Goal: Communication & Community: Answer question/provide support

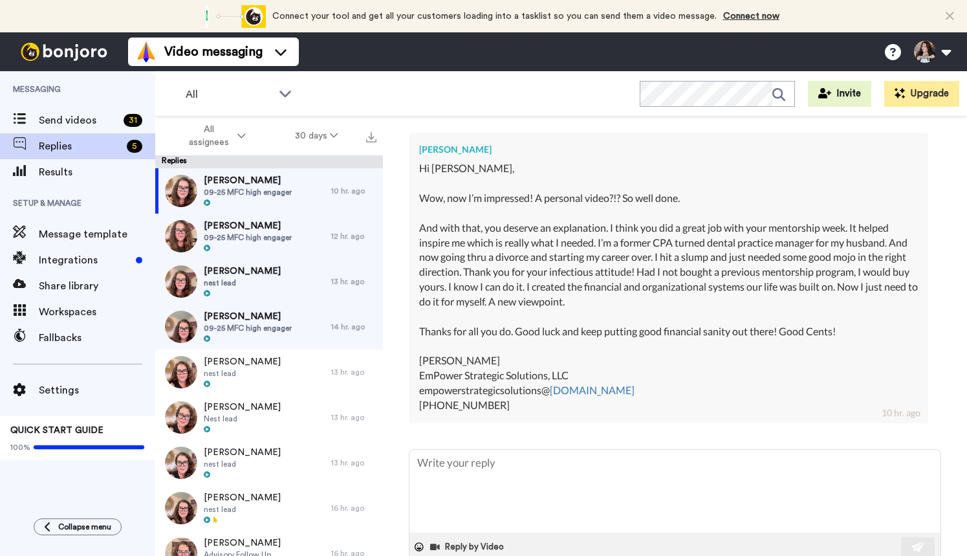
scroll to position [309, 0]
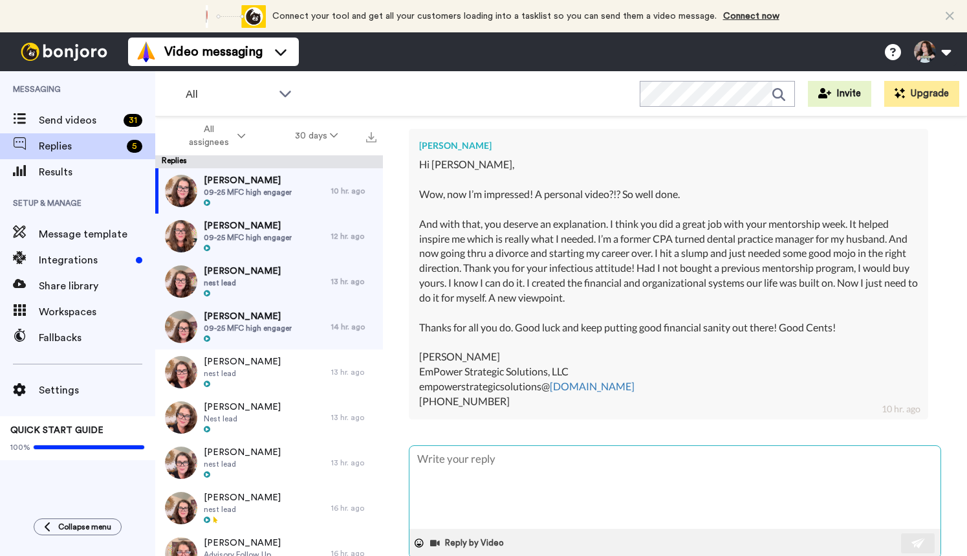
click at [568, 478] on textarea at bounding box center [674, 487] width 531 height 83
type textarea "T"
type textarea "x"
type textarea "Th"
type textarea "x"
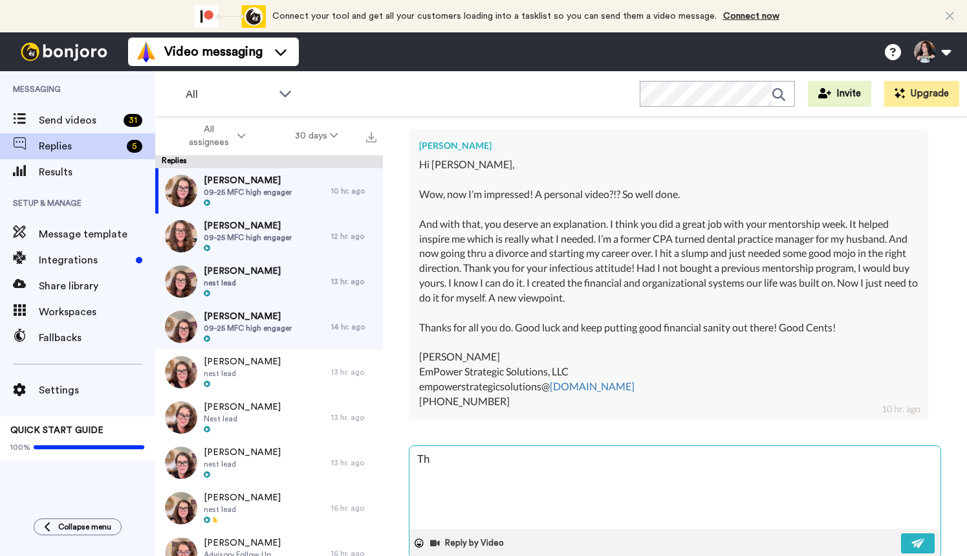
type textarea "Tha"
type textarea "x"
type textarea "Than"
type textarea "x"
type textarea "Thank"
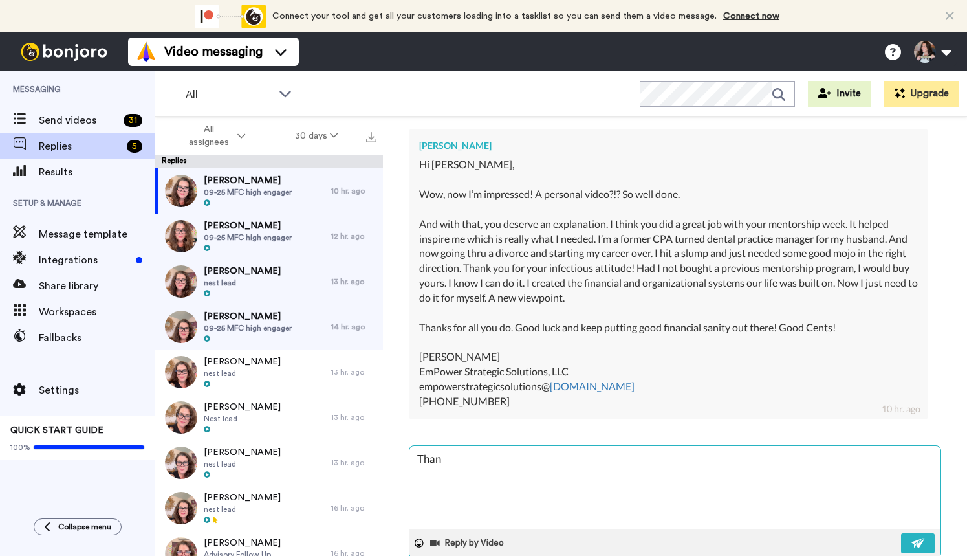
type textarea "x"
type textarea "Thanks"
type textarea "x"
type textarea "Thanks"
type textarea "x"
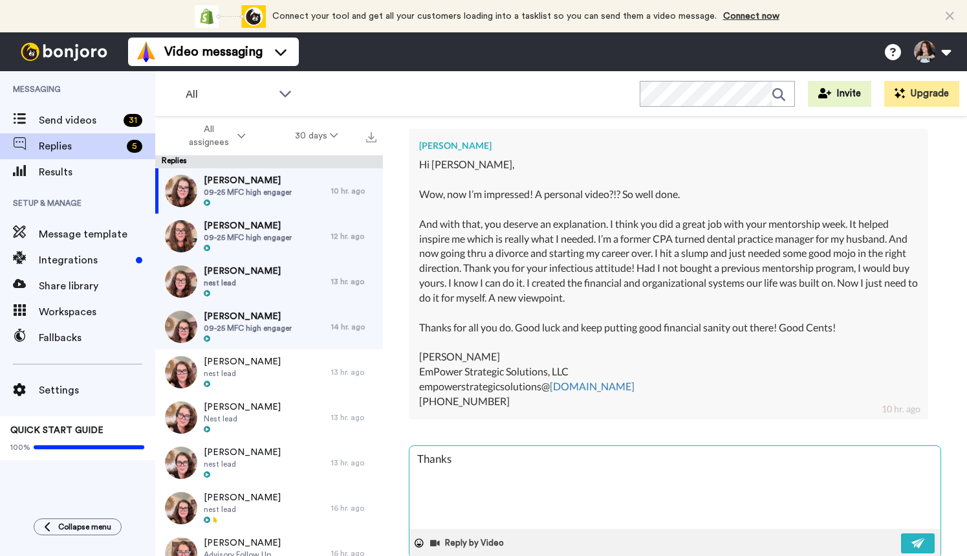
type textarea "Thanks E"
type textarea "x"
type textarea "Thanks Em"
type textarea "x"
type textarea "Thanks Emi"
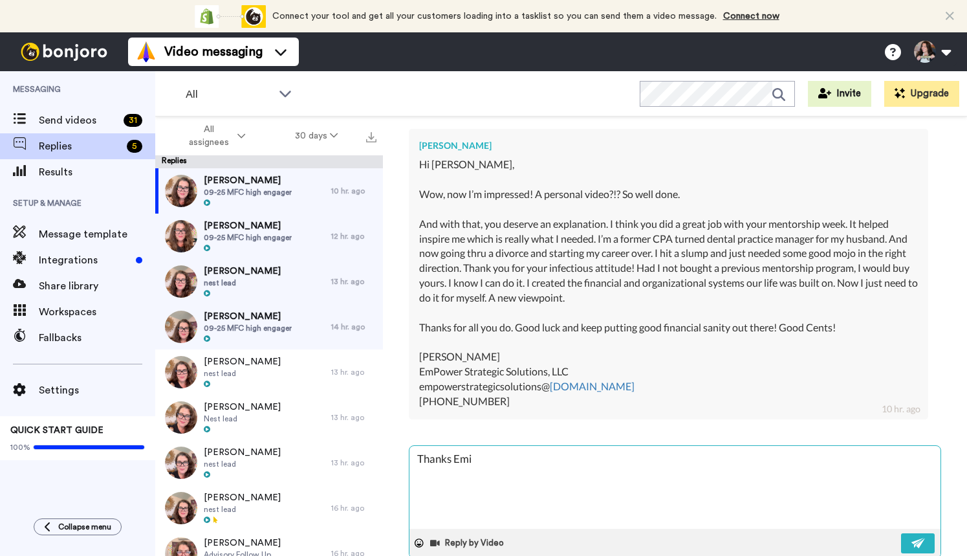
type textarea "x"
type textarea "Thanks Emil"
type textarea "x"
type textarea "Thanks Emily"
type textarea "x"
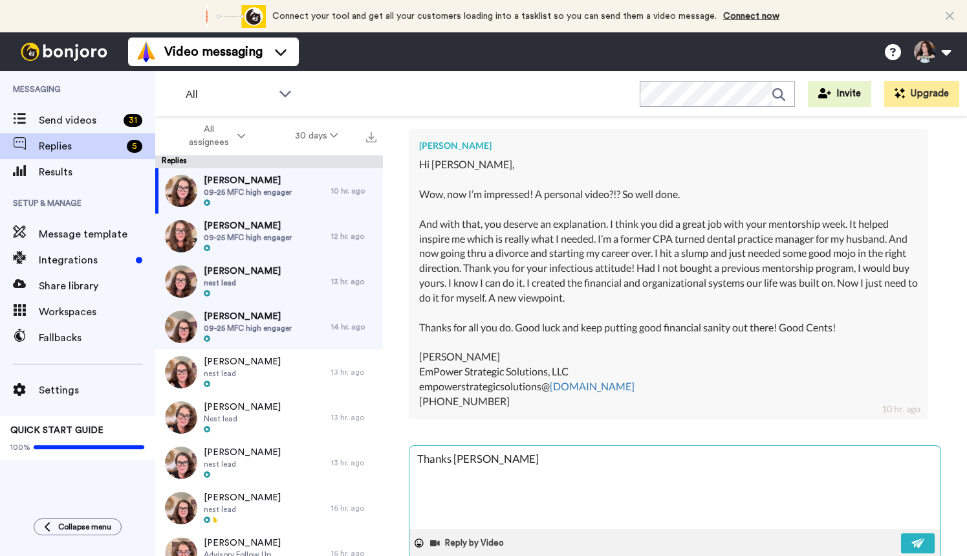
type textarea "Thanks Emily"
type textarea "x"
type textarea "Thanks Emily -"
type textarea "x"
type textarea "Thanks Emily -"
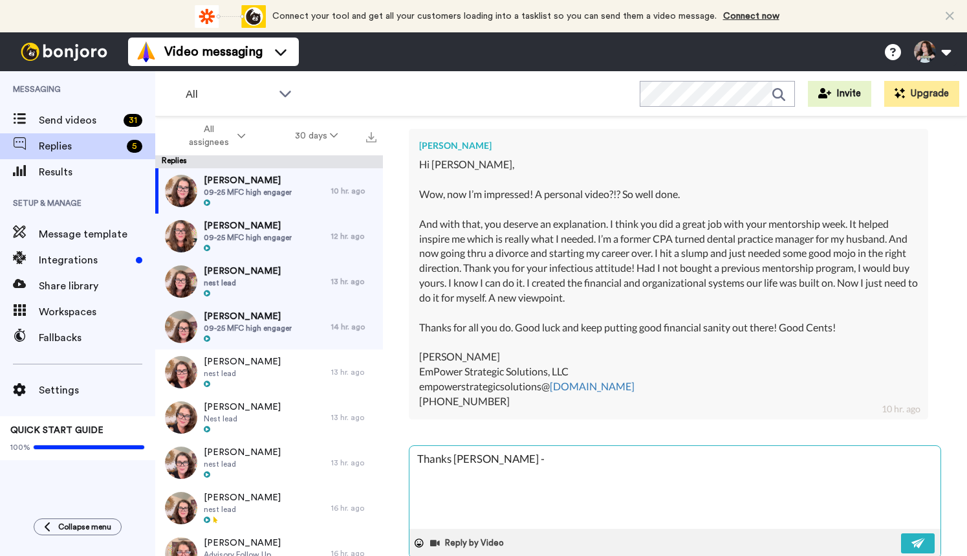
type textarea "x"
type textarea "Thanks Emily - I"
type textarea "x"
type textarea "Thanks Emily - I"
type textarea "x"
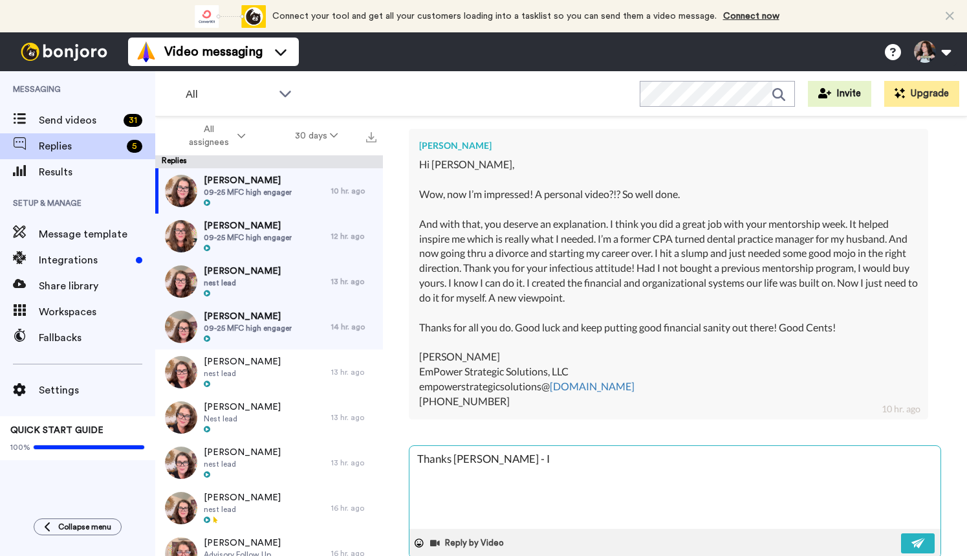
type textarea "Thanks Emily - I a"
type textarea "x"
type textarea "Thanks Emily - I am"
type textarea "x"
type textarea "Thanks Emily - I am"
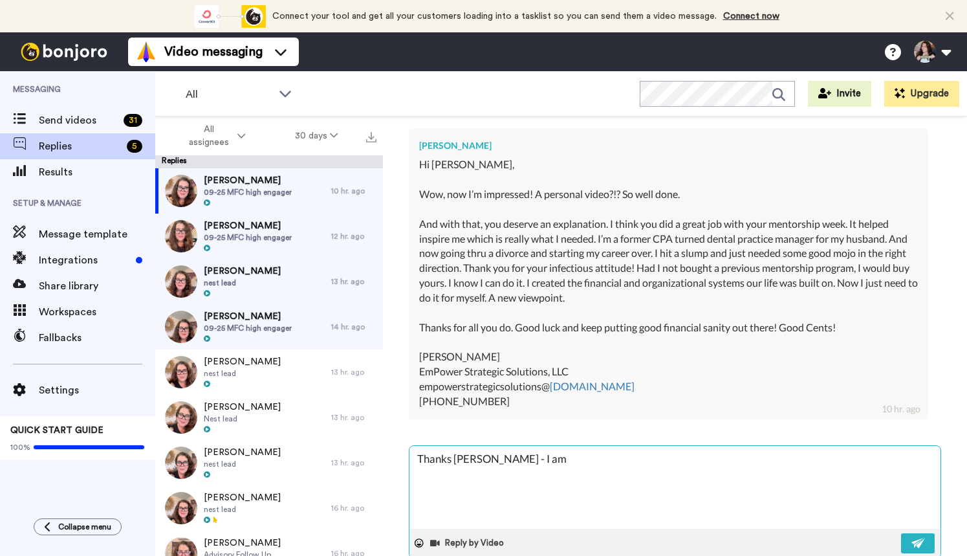
type textarea "x"
type textarea "Thanks Emily - I am s"
type textarea "x"
type textarea "Thanks Emily - I am so"
type textarea "x"
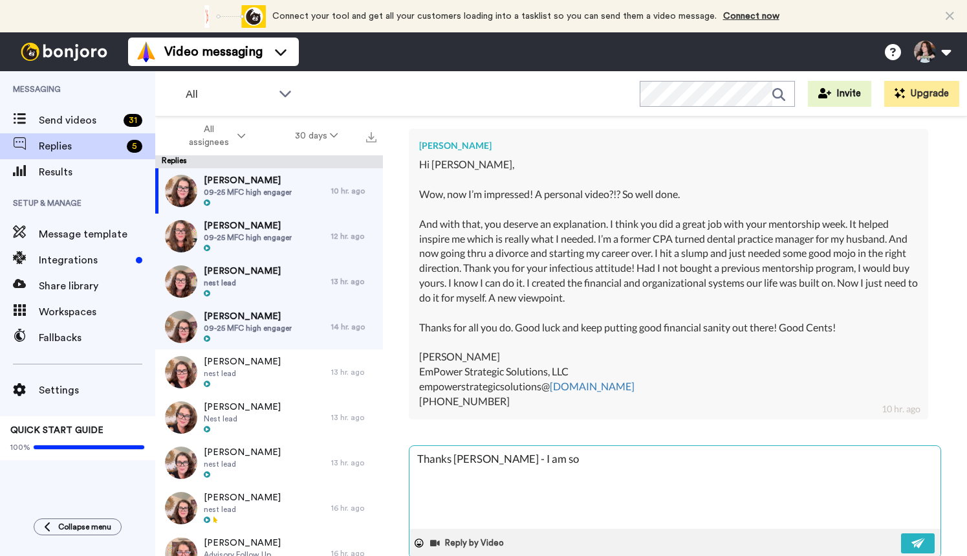
type textarea "Thanks Emily - I am sor"
type textarea "x"
type textarea "Thanks Emily - I am sorr"
type textarea "x"
type textarea "Thanks Emily - I am sorry"
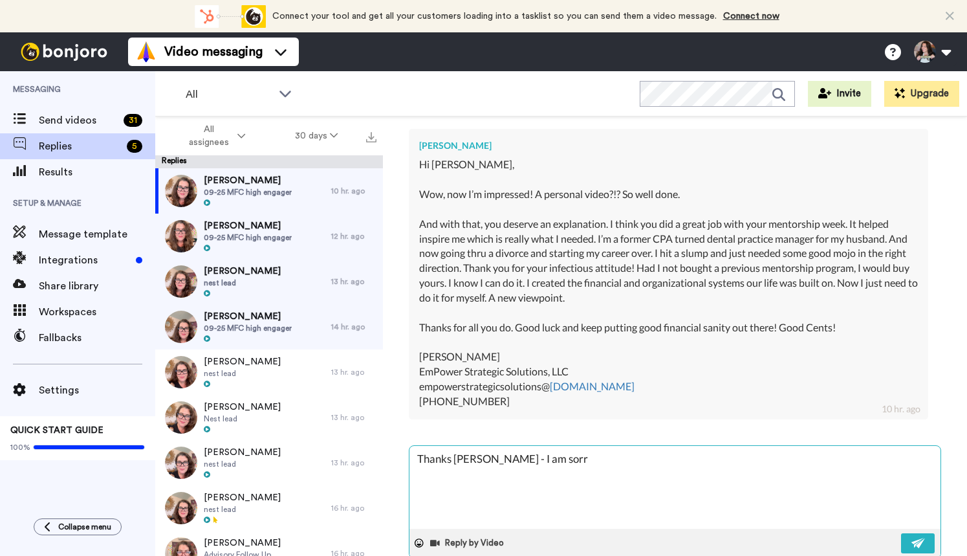
type textarea "x"
type textarea "Thanks Emily - I am sorry"
type textarea "x"
type textarea "Thanks Emily - I am sorry t"
type textarea "x"
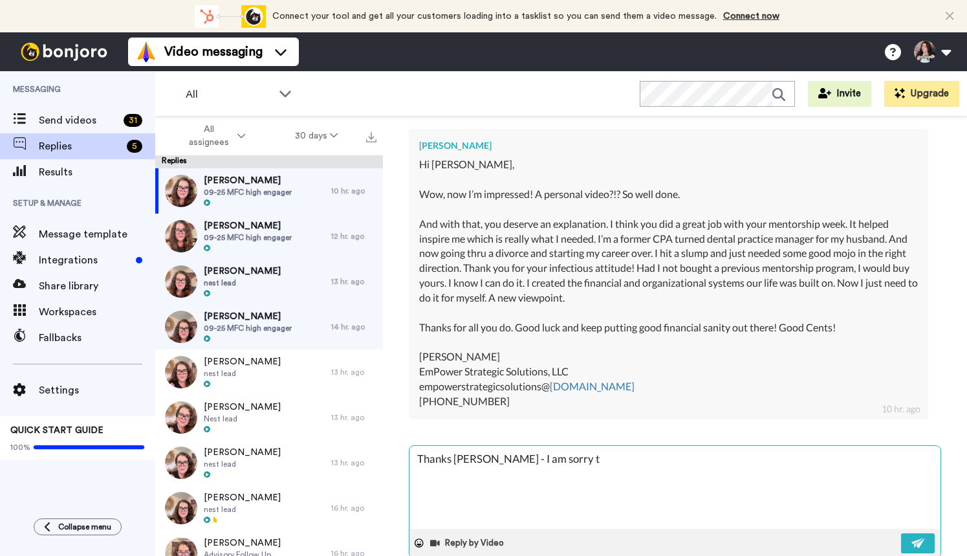
type textarea "Thanks Emily - I am sorry to"
type textarea "x"
type textarea "Thanks Emily - I am sorry to"
type textarea "x"
type textarea "Thanks Emily - I am sorry to h"
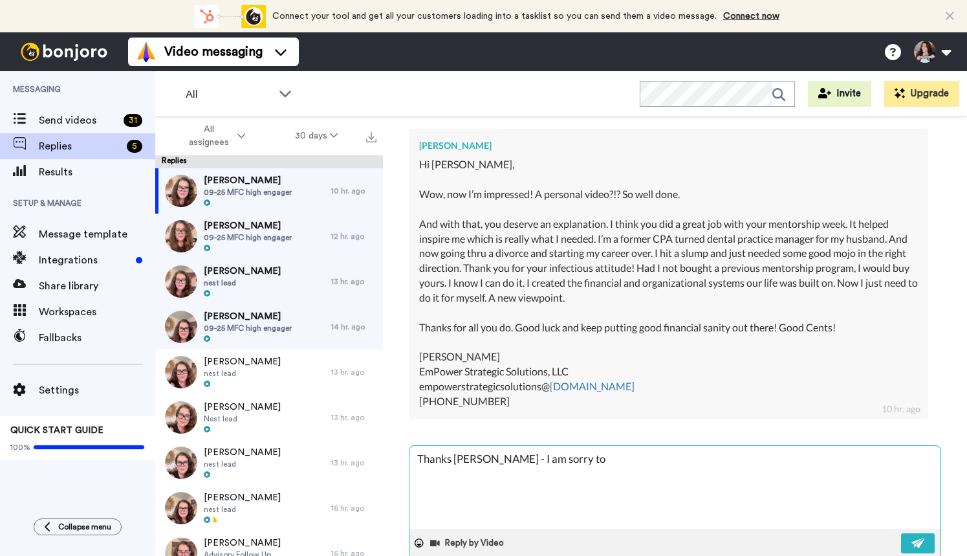
type textarea "x"
type textarea "Thanks Emily - I am sorry to he"
type textarea "x"
type textarea "Thanks Emily - I am sorry to her"
type textarea "x"
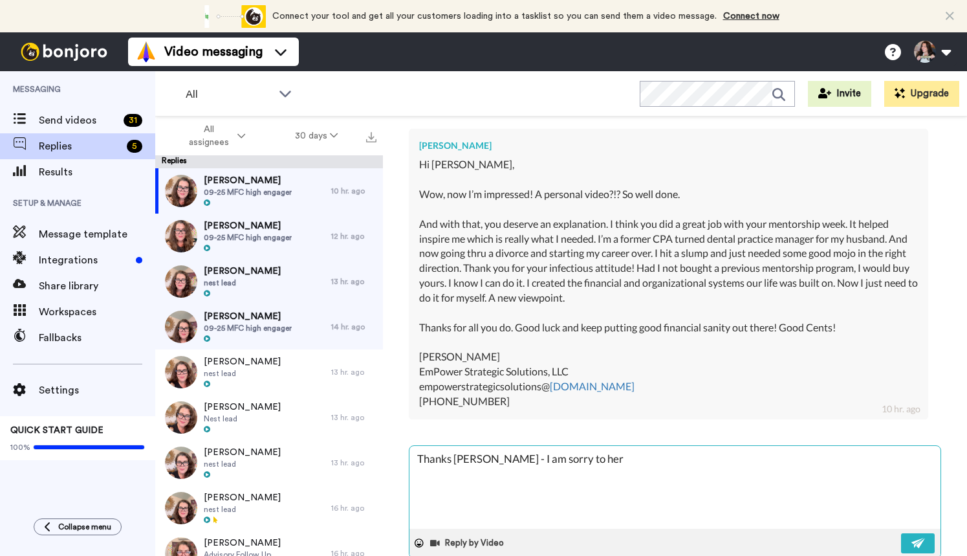
type textarea "Thanks Emily - I am sorry to her"
type textarea "x"
type textarea "Thanks Emily - I am sorry to her"
type textarea "x"
type textarea "Thanks Emily - I am sorry to he"
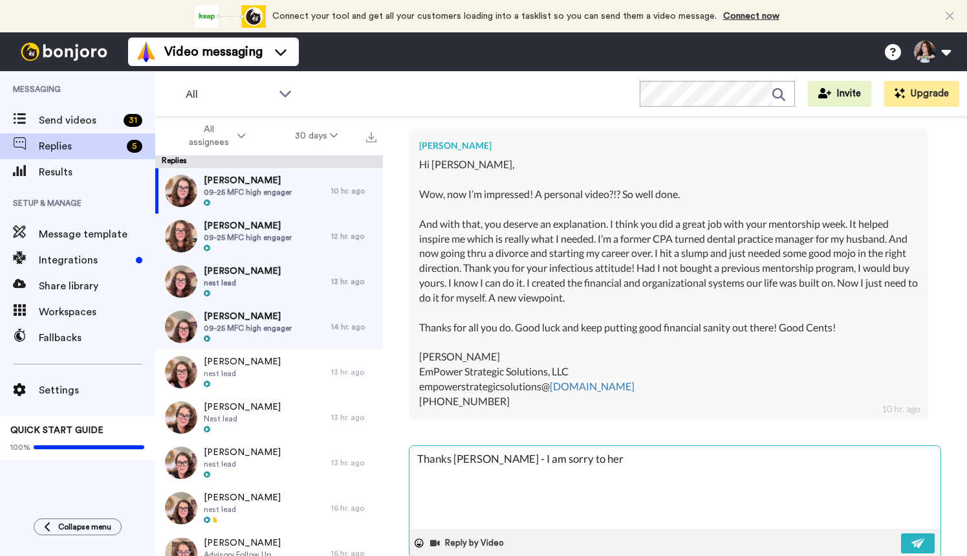
type textarea "x"
type textarea "Thanks Emily - I am sorry to hea"
type textarea "x"
type textarea "Thanks Emily - I am sorry to hear"
type textarea "x"
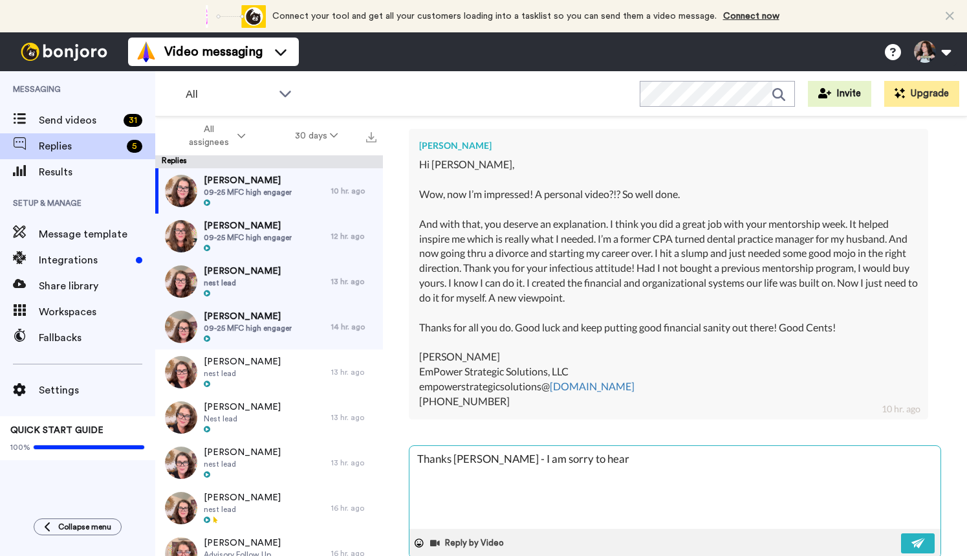
type textarea "Thanks Emily - I am sorry to hear"
type textarea "x"
type textarea "Thanks Emily - I am sorry to hear y"
type textarea "x"
type textarea "Thanks Emily - I am sorry to hear yo"
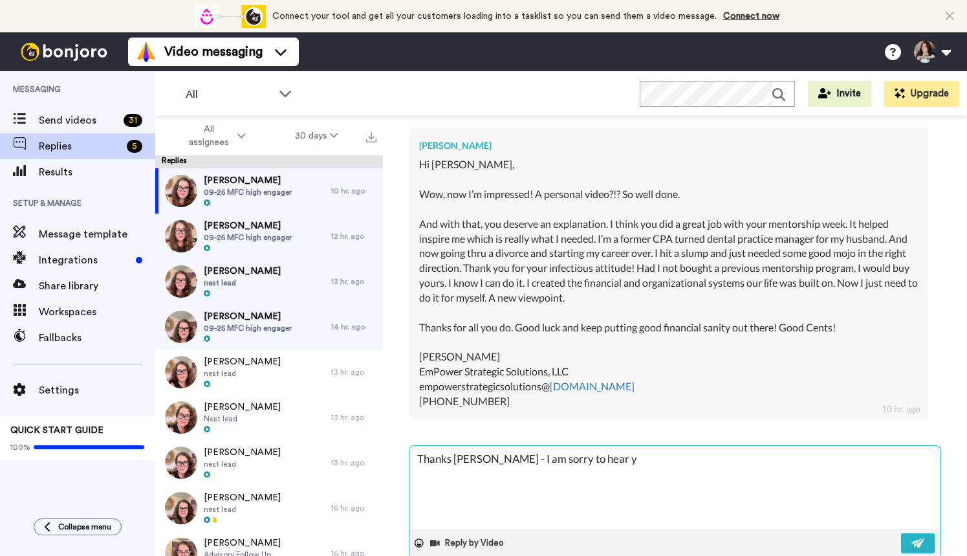
type textarea "x"
type textarea "Thanks Emily - I am sorry to hear you"
type textarea "x"
type textarea "Thanks Emily - I am sorry to hear you"
type textarea "x"
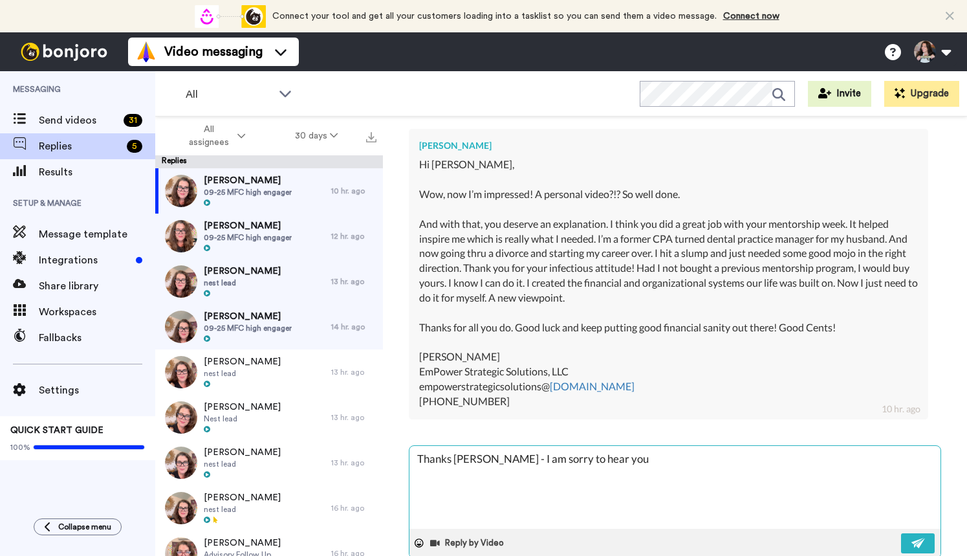
type textarea "Thanks Emily - I am sorry to hear you a"
type textarea "x"
type textarea "Thanks Emily - I am sorry to hear you ar"
type textarea "x"
type textarea "Thanks Emily - I am sorry to hear you are"
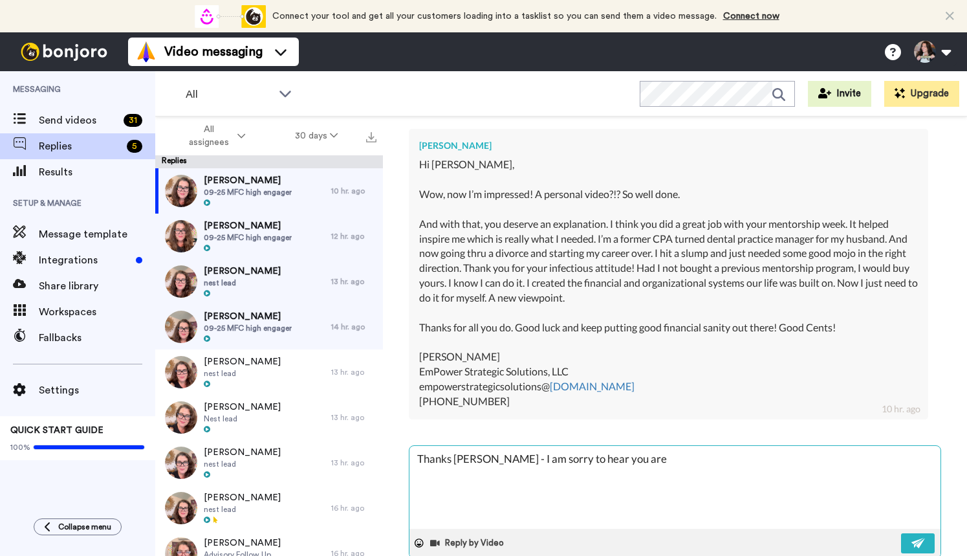
type textarea "x"
type textarea "Thanks Emily - I am sorry to hear you are"
type textarea "x"
type textarea "Thanks Emily - I am sorry to hear you are g"
type textarea "x"
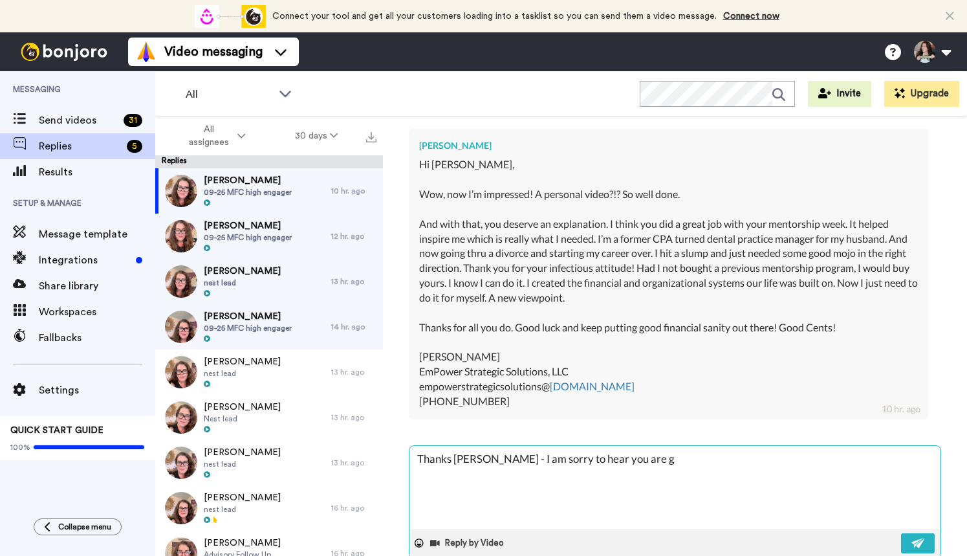
type textarea "Thanks Emily - I am sorry to hear you are go"
type textarea "x"
type textarea "Thanks Emily - I am sorry to hear you are goi"
type textarea "x"
type textarea "Thanks Emily - I am sorry to hear you are goin"
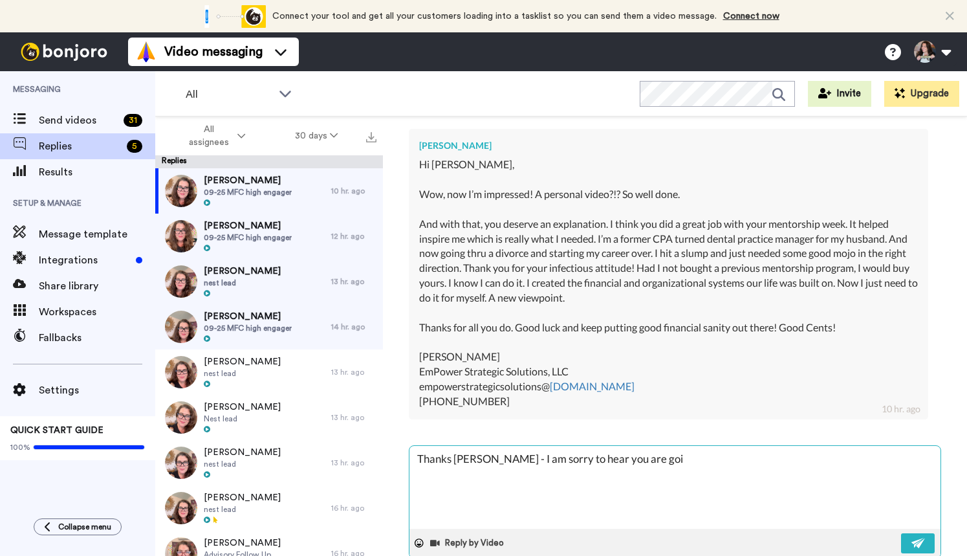
type textarea "x"
type textarea "Thanks Emily - I am sorry to hear you are going"
type textarea "x"
type textarea "Thanks Emily - I am sorry to hear you are going"
type textarea "x"
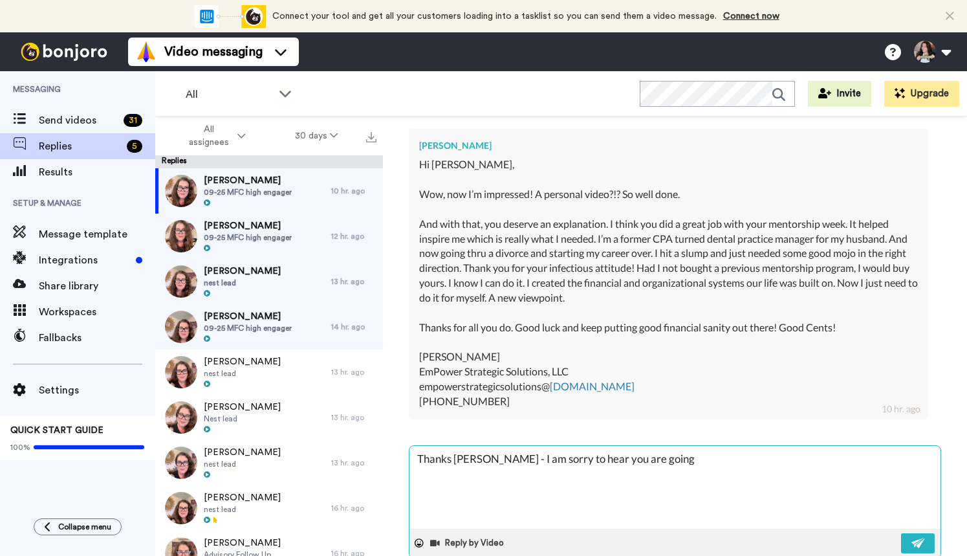
type textarea "Thanks Emily - I am sorry to hear you are going t"
type textarea "x"
type textarea "Thanks Emily - I am sorry to hear you are going to"
type textarea "x"
type textarea "Thanks Emily - I am sorry to hear you are going to"
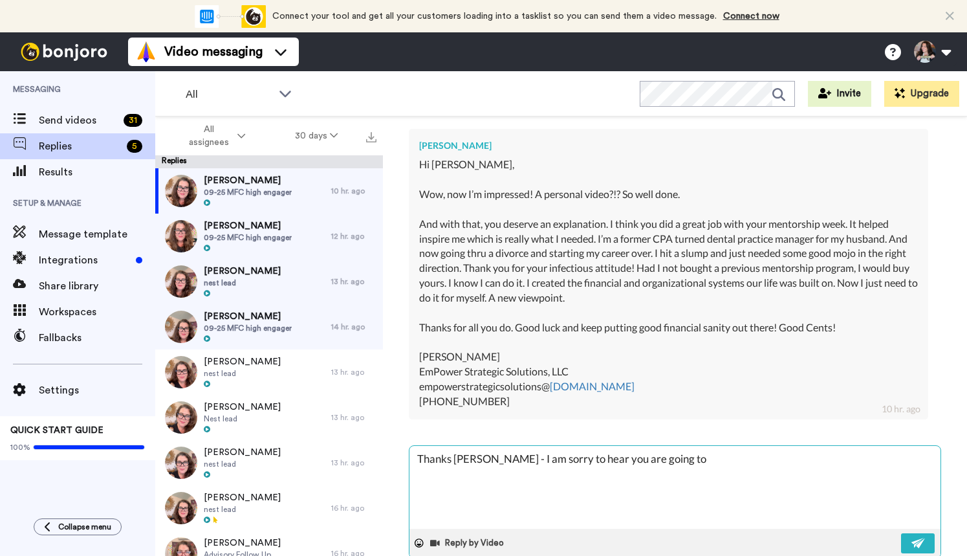
type textarea "x"
type textarea "Thanks Emily - I am sorry to hear you are going to"
type textarea "x"
type textarea "Thanks Emily - I am sorry to hear you are going t"
type textarea "x"
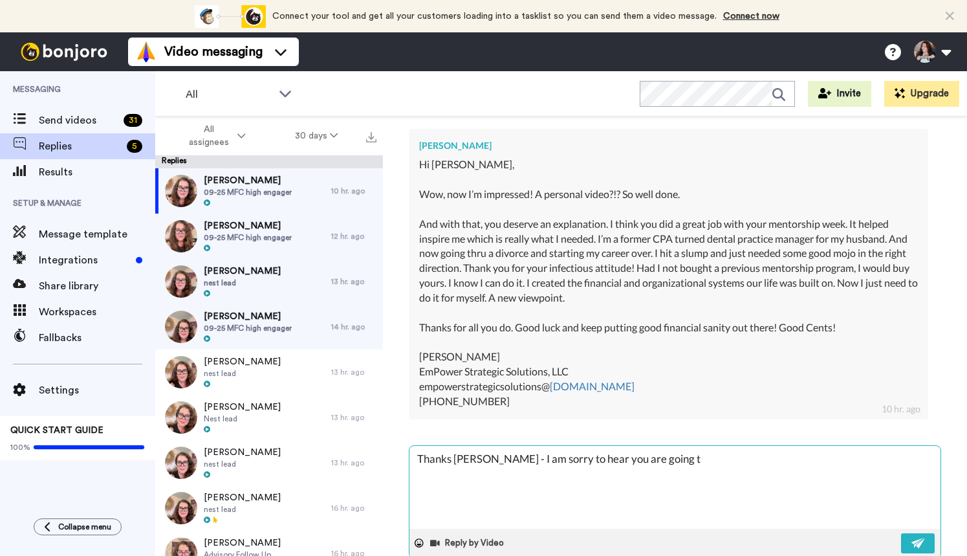
type textarea "Thanks Emily - I am sorry to hear you are going"
type textarea "x"
type textarea "Thanks Emily - I am sorry to hear you are going t"
type textarea "x"
type textarea "Thanks Emily - I am sorry to hear you are going th"
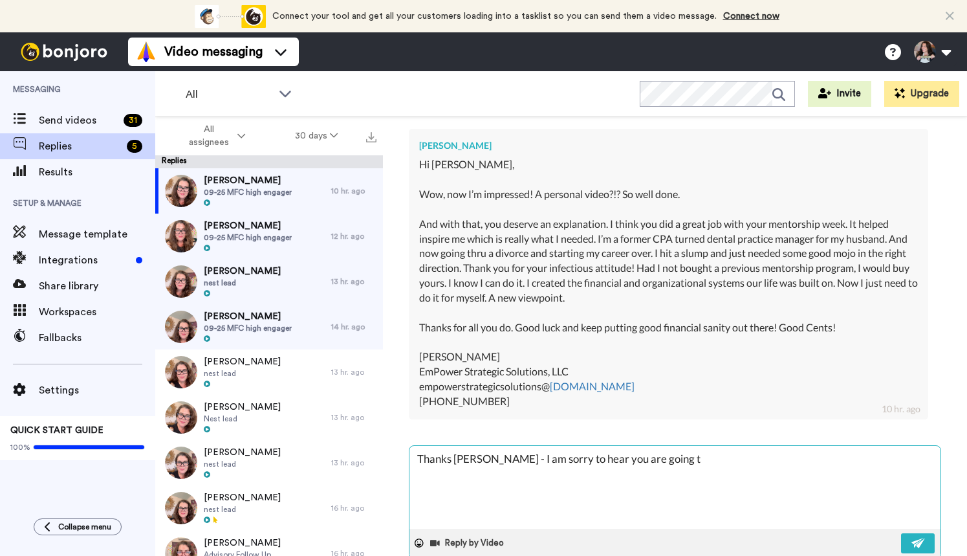
type textarea "x"
type textarea "Thanks Emily - I am sorry to hear you are going thr"
type textarea "x"
type textarea "Thanks Emily - I am sorry to hear you are going thro"
type textarea "x"
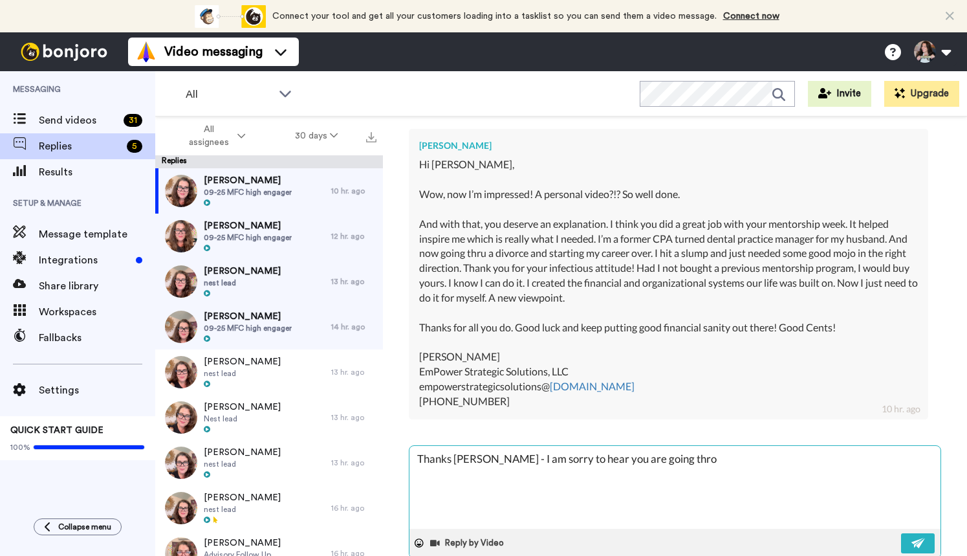
type textarea "Thanks Emily - I am sorry to hear you are going throu"
type textarea "x"
type textarea "Thanks Emily - I am sorry to hear you are going throug"
type textarea "x"
type textarea "Thanks Emily - I am sorry to hear you are going through"
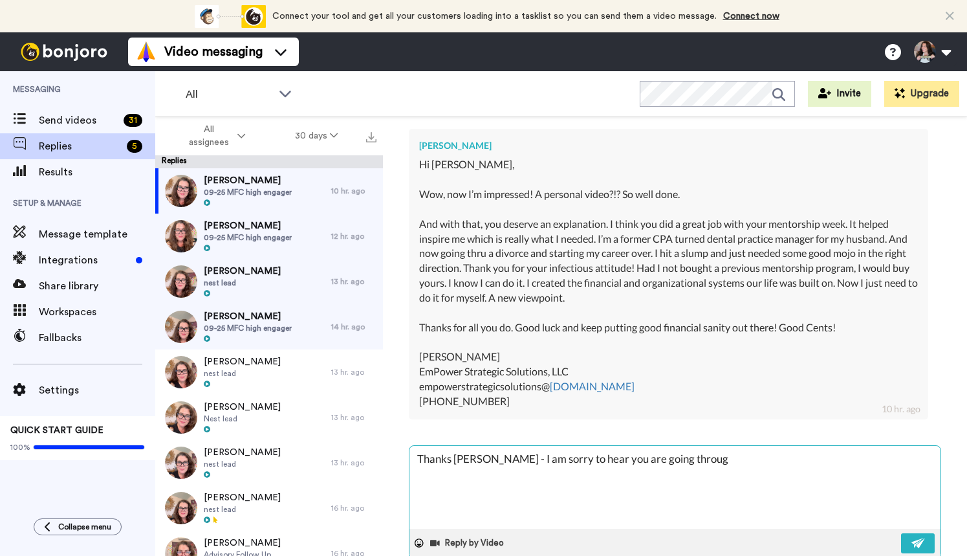
type textarea "x"
type textarea "Thanks Emily - I am sorry to hear you are going through"
type textarea "x"
type textarea "Thanks Emily - I am sorry to hear you are going through a"
type textarea "x"
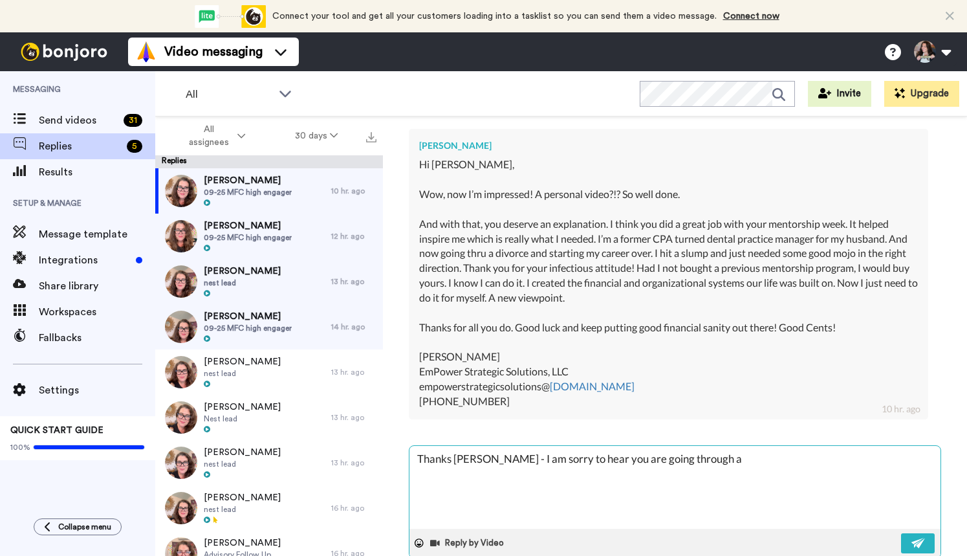
type textarea "Thanks Emily - I am sorry to hear you are going through a"
type textarea "x"
type textarea "Thanks Emily - I am sorry to hear you are going through a d"
type textarea "x"
type textarea "Thanks Emily - I am sorry to hear you are going through a di"
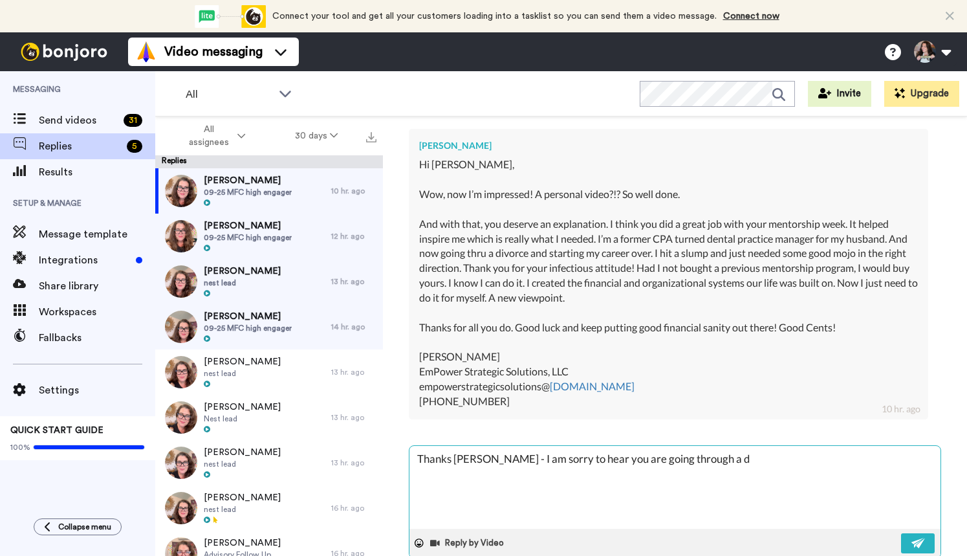
type textarea "x"
type textarea "Thanks Emily - I am sorry to hear you are going through a div"
type textarea "x"
type textarea "Thanks Emily - I am sorry to hear you are going through a divo"
type textarea "x"
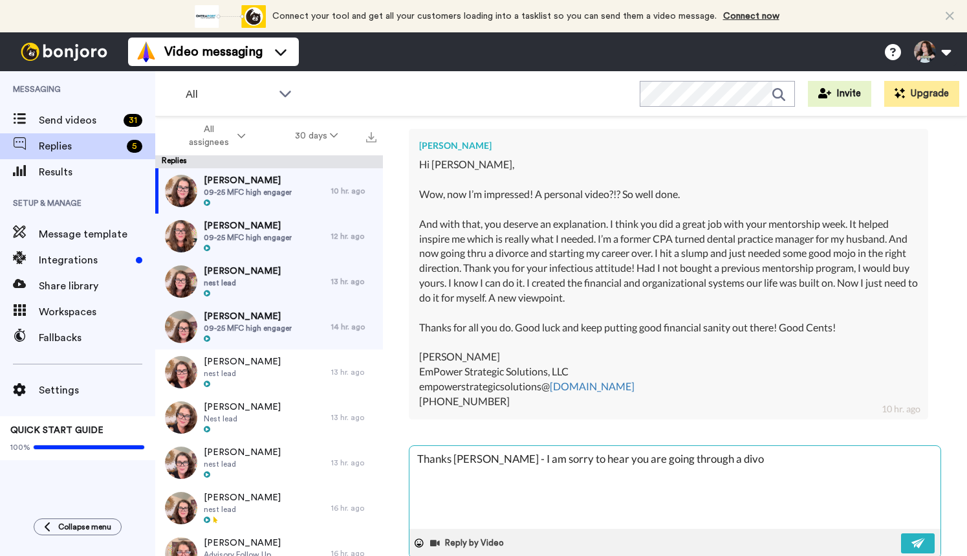
type textarea "Thanks Emily - I am sorry to hear you are going through a divor"
type textarea "x"
type textarea "Thanks Emily - I am sorry to hear you are going through a divorc"
type textarea "x"
type textarea "Thanks Emily - I am sorry to hear you are going through a divorce"
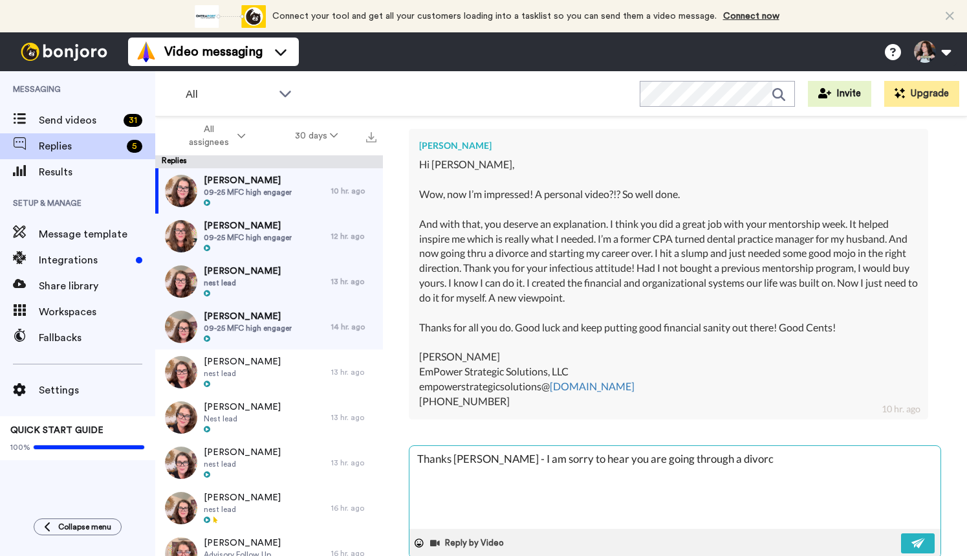
type textarea "x"
type textarea "Thanks Emily - I am sorry to hear you are going through a divorce"
type textarea "x"
type textarea "Thanks Emily - I am sorry to hear you are going through a divorce b"
type textarea "x"
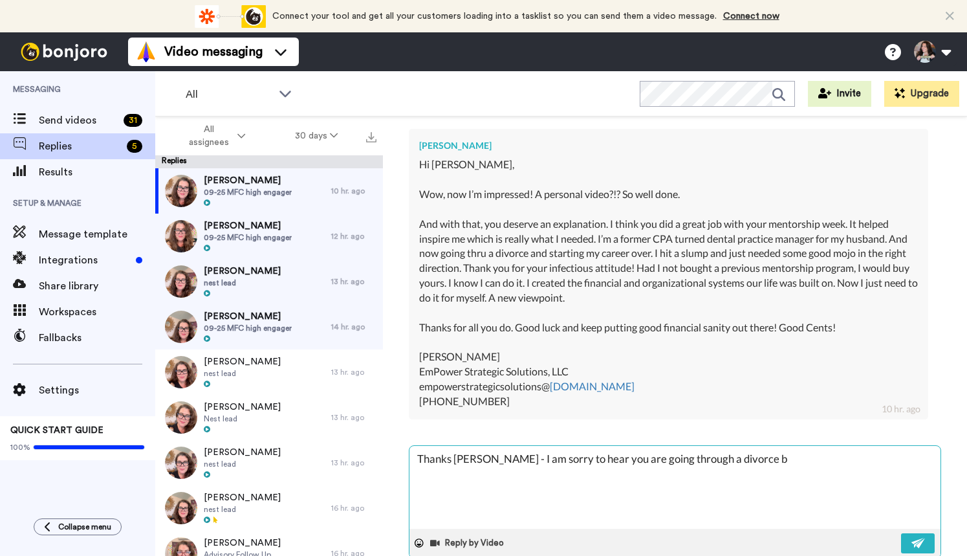
type textarea "Thanks Emily - I am sorry to hear you are going through a divorce bu"
type textarea "x"
type textarea "Thanks Emily - I am sorry to hear you are going through a divorce but"
type textarea "x"
type textarea "Thanks Emily - I am sorry to hear you are going through a divorce but"
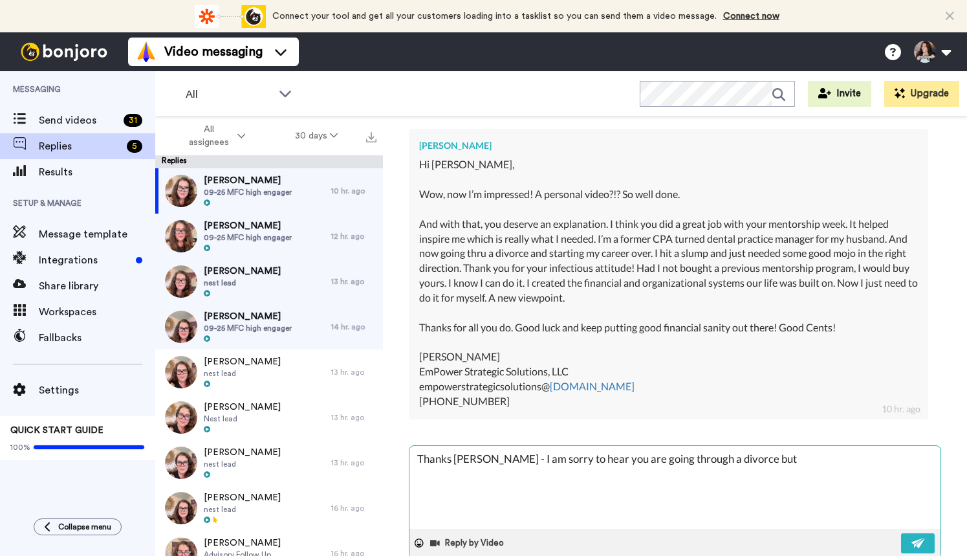
type textarea "x"
type textarea "Thanks Emily - I am sorry to hear you are going through a divorce but"
type textarea "x"
type textarea "Thanks Emily - I am sorry to hear you are going through a divorce bu"
type textarea "x"
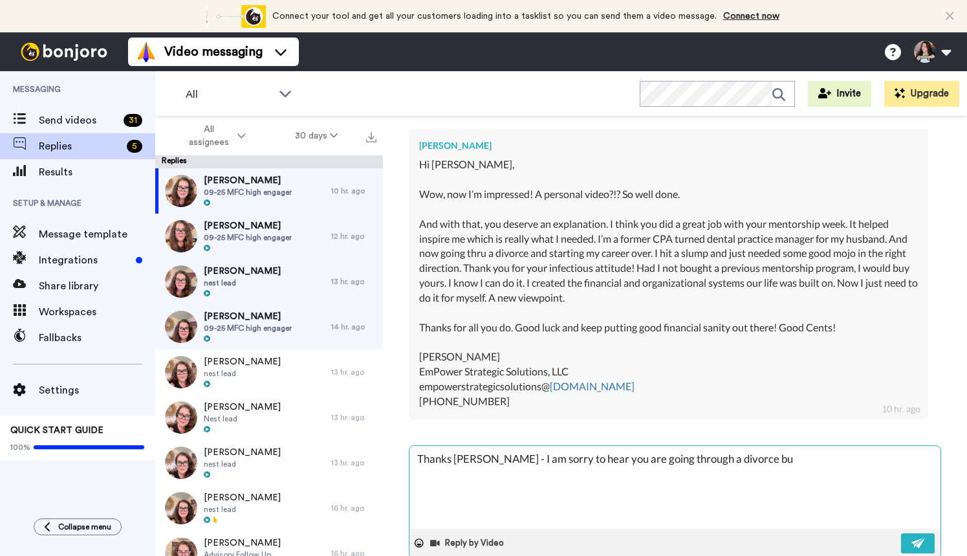
type textarea "Thanks Emily - I am sorry to hear you are going through a divorce b"
type textarea "x"
type textarea "Thanks Emily - I am sorry to hear you are going through a divorce"
type textarea "x"
type textarea "Thanks Emily - I am sorry to hear you are going through a divorce"
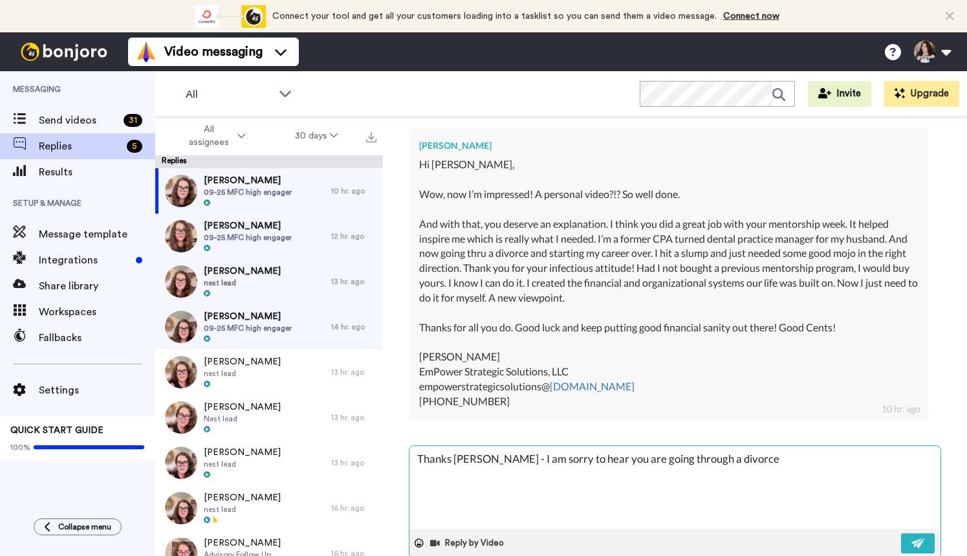
type textarea "x"
type textarea "Thanks Emily - I am sorry to hear you are going through a divorce,"
type textarea "x"
type textarea "Thanks Emily - I am sorry to hear you are going through a divorce,"
type textarea "x"
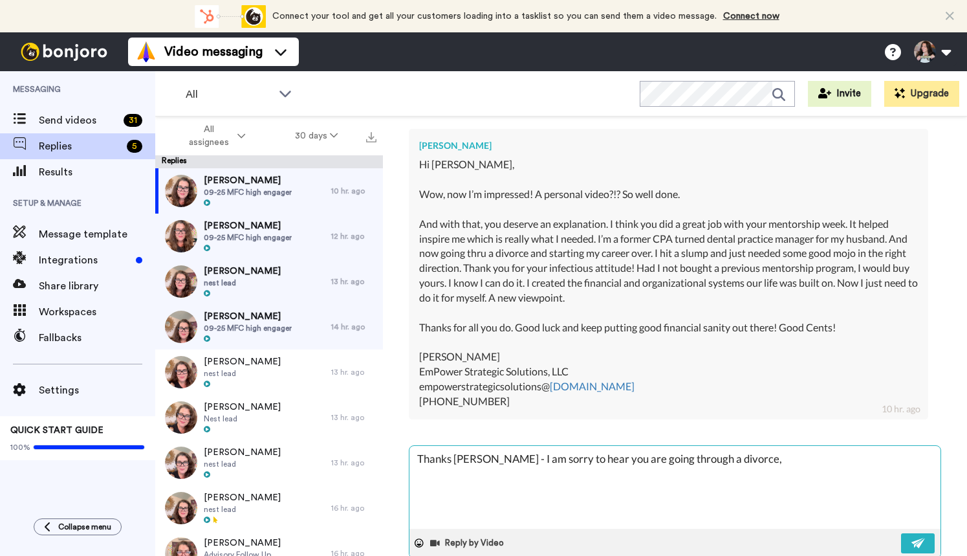
type textarea "Thanks Emily - I am sorry to hear you are going through a divorce, i"
type textarea "x"
type textarea "Thanks Emily - I am sorry to hear you are going through a divorce, it"
type textarea "x"
type textarea "Thanks Emily - I am sorry to hear you are going through a divorce, it'"
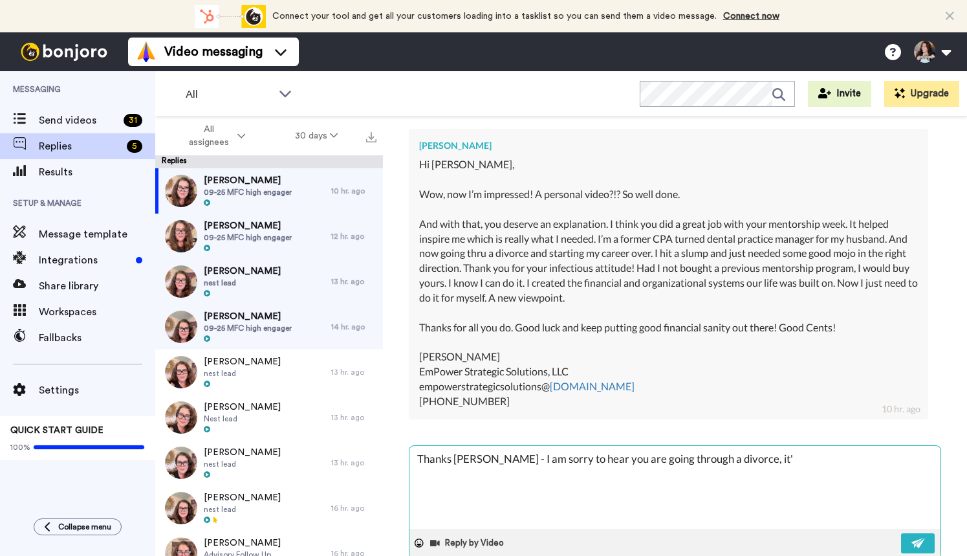
type textarea "x"
type textarea "Thanks Emily - I am sorry to hear you are going through a divorce, it's"
type textarea "x"
type textarea "Thanks Emily - I am sorry to hear you are going through a divorce, it's"
type textarea "x"
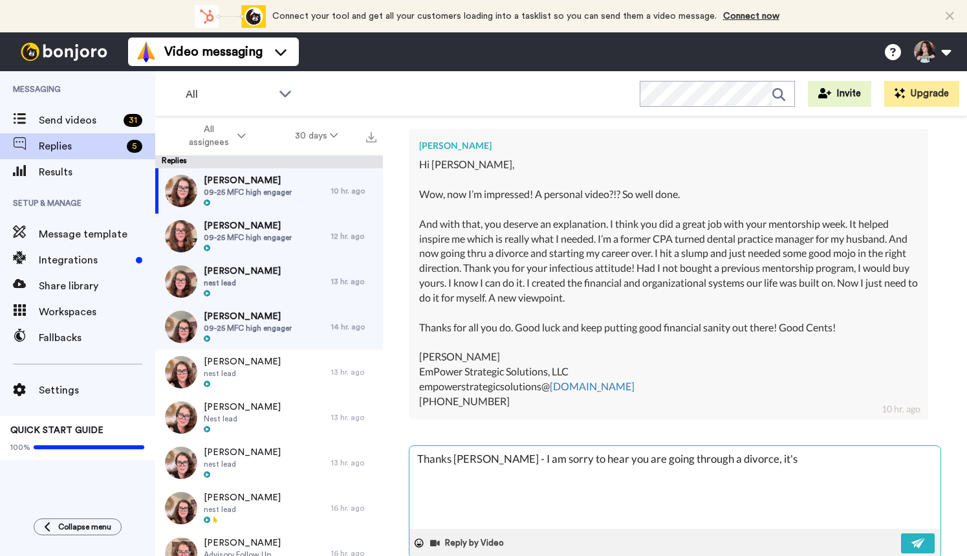
type textarea "Thanks Emily - I am sorry to hear you are going through a divorce, it's a"
type textarea "x"
type textarea "Thanks Emily - I am sorry to hear you are going through a divorce, it's al"
type textarea "x"
type textarea "Thanks Emily - I am sorry to hear you are going through a divorce, it's alw"
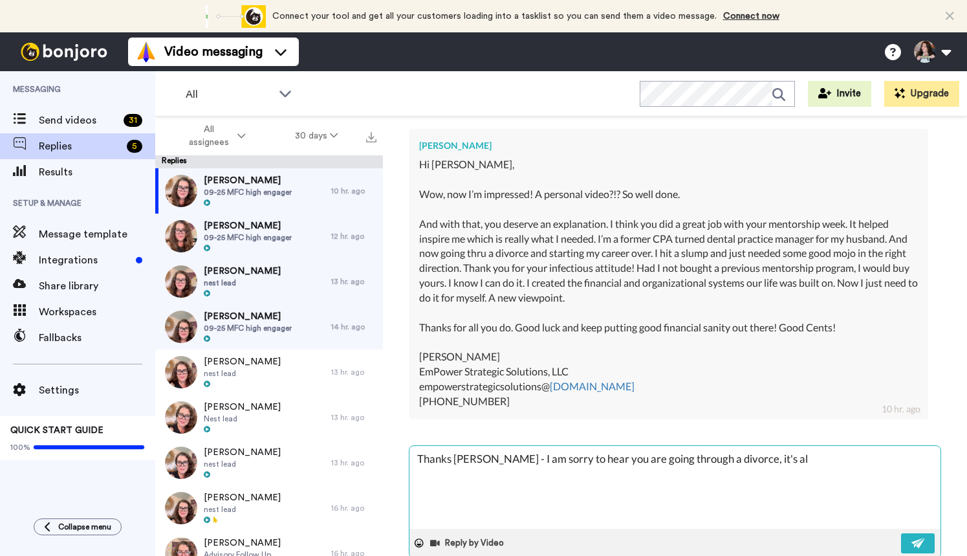
type textarea "x"
type textarea "Thanks Emily - I am sorry to hear you are going through a divorce, it's alwa"
type textarea "x"
type textarea "Thanks Emily - I am sorry to hear you are going through a divorce, it's alway"
type textarea "x"
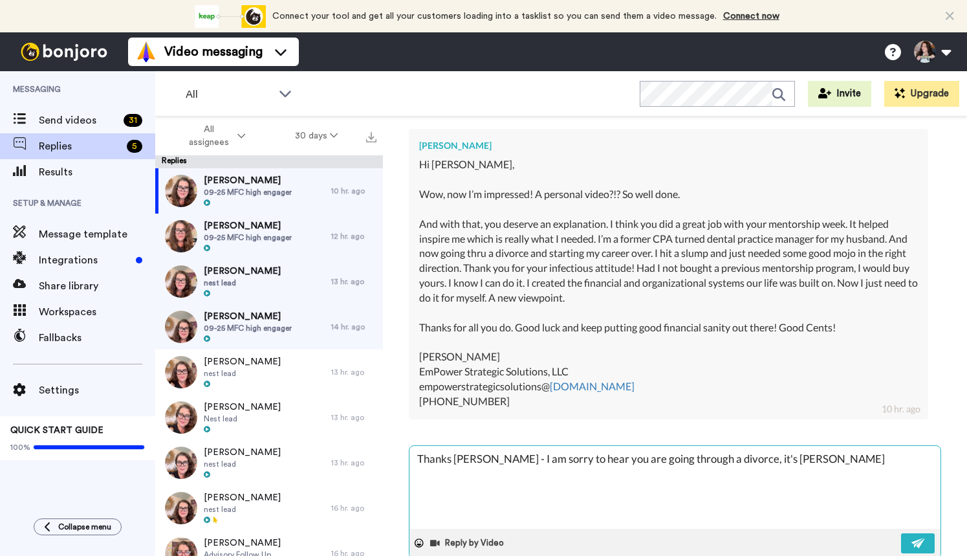
type textarea "Thanks Emily - I am sorry to hear you are going through a divorce, it's always"
type textarea "x"
type textarea "Thanks Emily - I am sorry to hear you are going through a divorce, it's always"
type textarea "x"
type textarea "Thanks Emily - I am sorry to hear you are going through a divorce, it's always a"
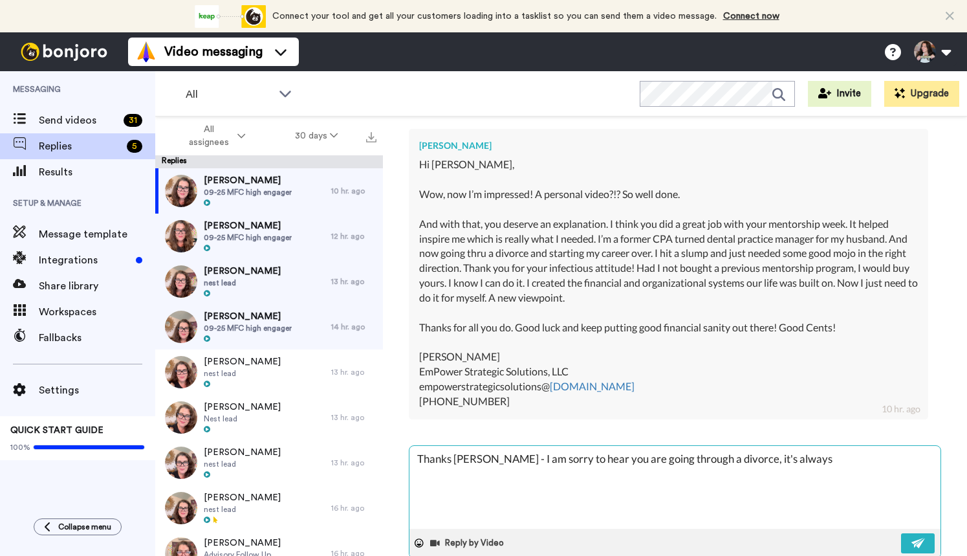
type textarea "x"
drag, startPoint x: 852, startPoint y: 484, endPoint x: 852, endPoint y: 460, distance: 23.9
click at [852, 460] on textarea "Thanks Emily - I am sorry to hear you are going through a divorce, it's always …" at bounding box center [674, 487] width 531 height 83
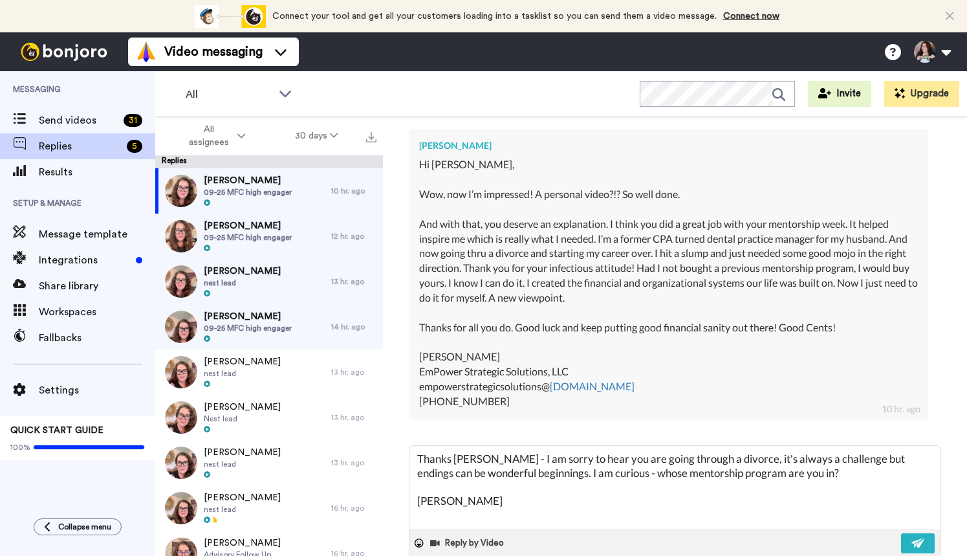
scroll to position [21, 0]
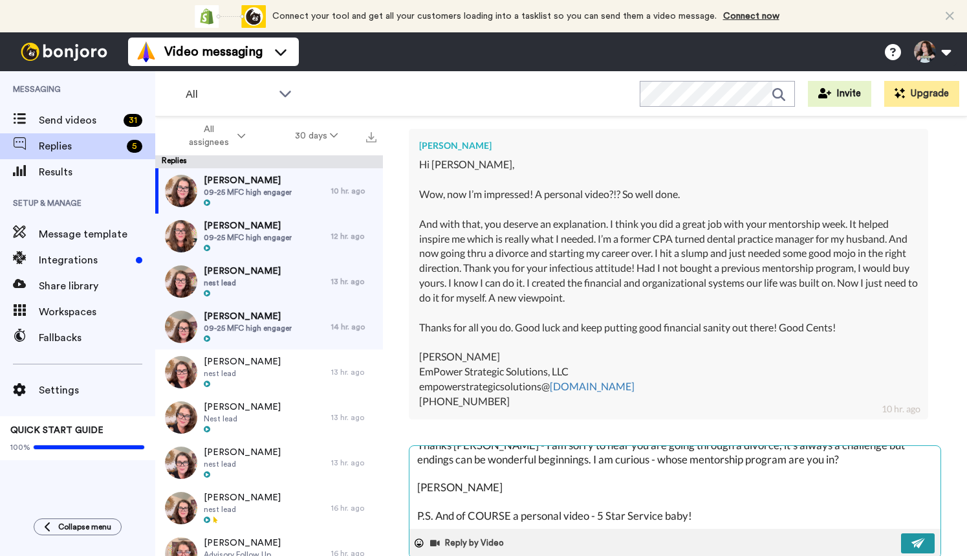
click at [921, 539] on img at bounding box center [918, 542] width 14 height 10
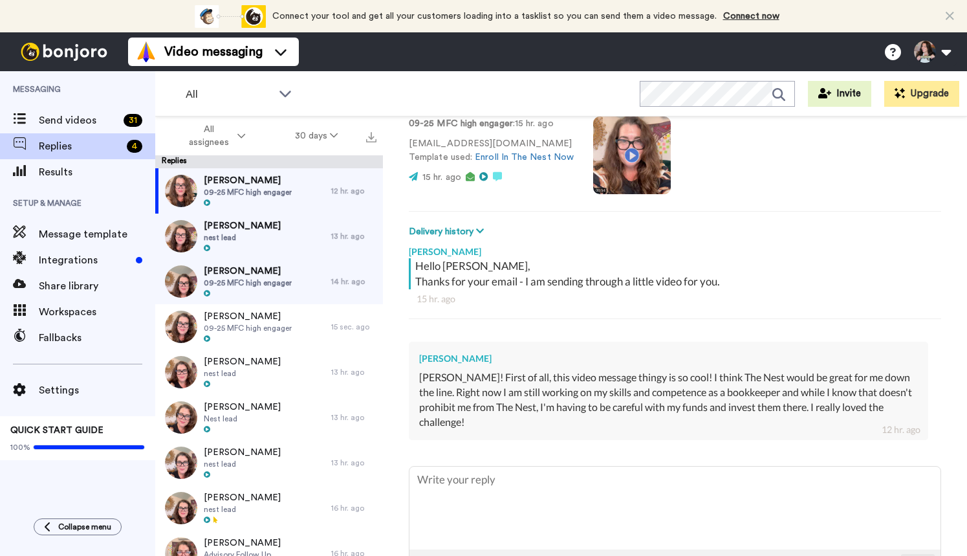
scroll to position [144, 0]
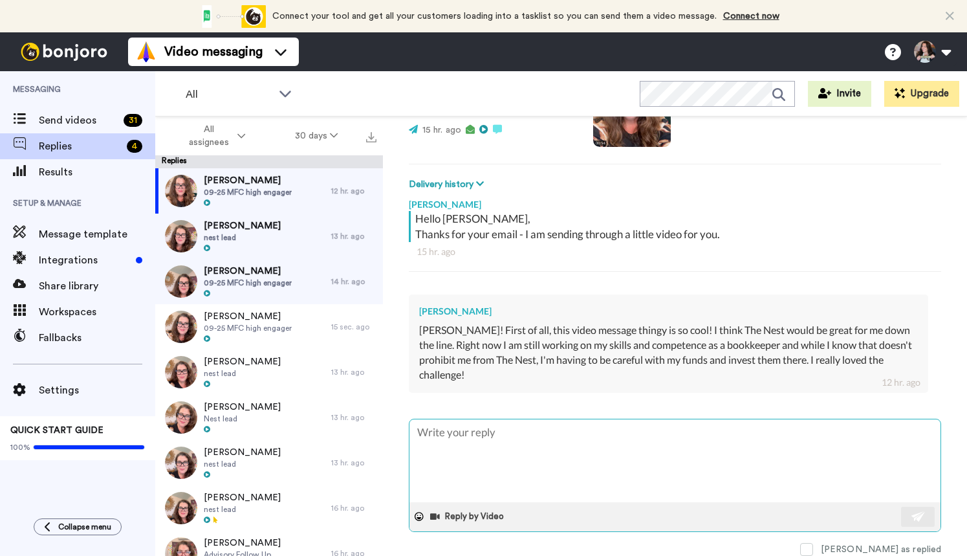
click at [533, 438] on textarea at bounding box center [674, 460] width 531 height 83
type textarea "x"
type textarea "B"
type textarea "x"
type textarea "Bo"
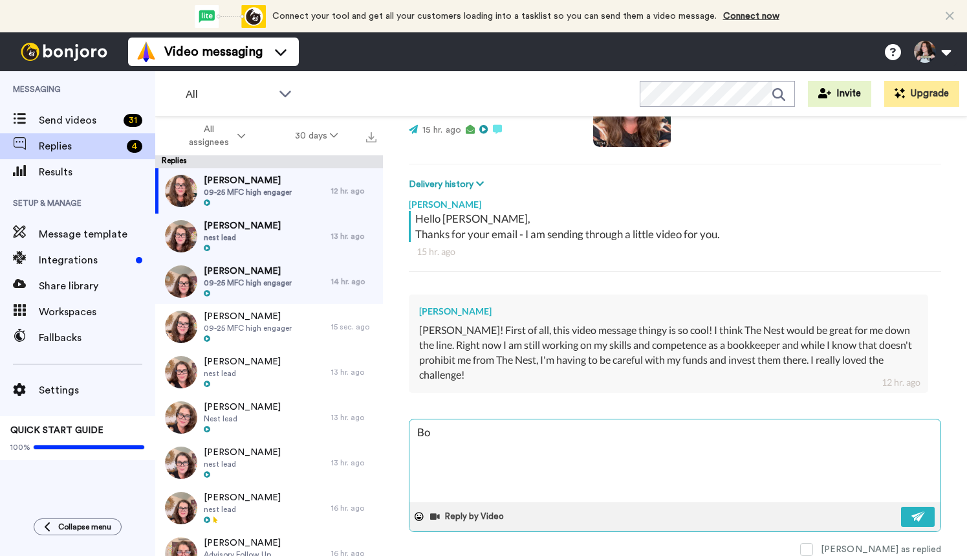
type textarea "x"
type textarea "Bon"
type textarea "x"
type textarea "Bonjo"
type textarea "x"
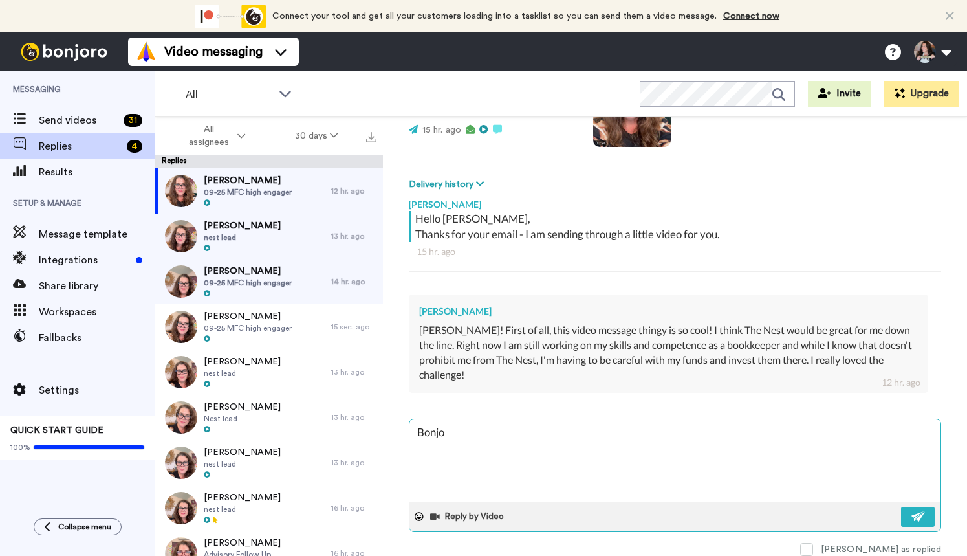
type textarea "Bonjor"
type textarea "x"
type textarea "Bonjoro"
type textarea "x"
type textarea "Bonjoro"
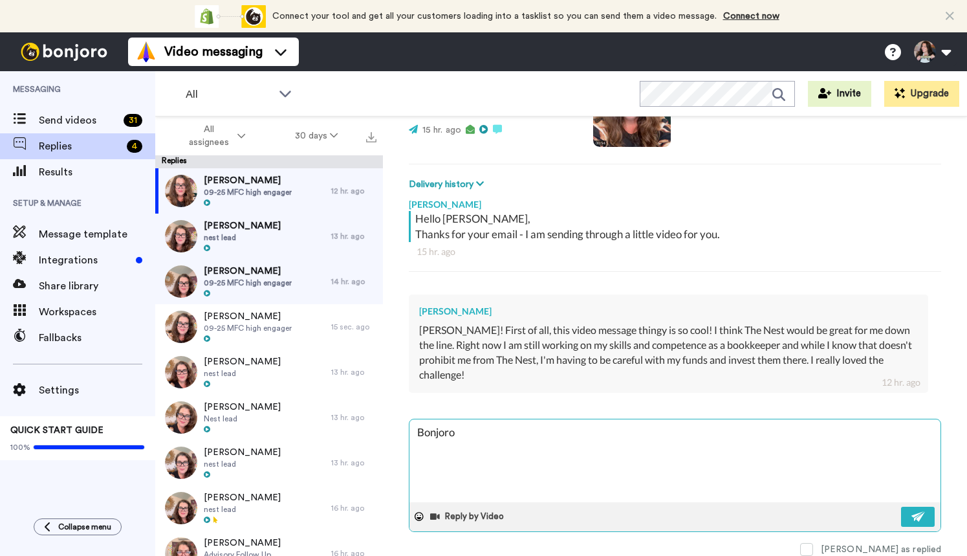
type textarea "x"
type textarea "Bonjoro i"
type textarea "x"
type textarea "Bonjoro is"
type textarea "x"
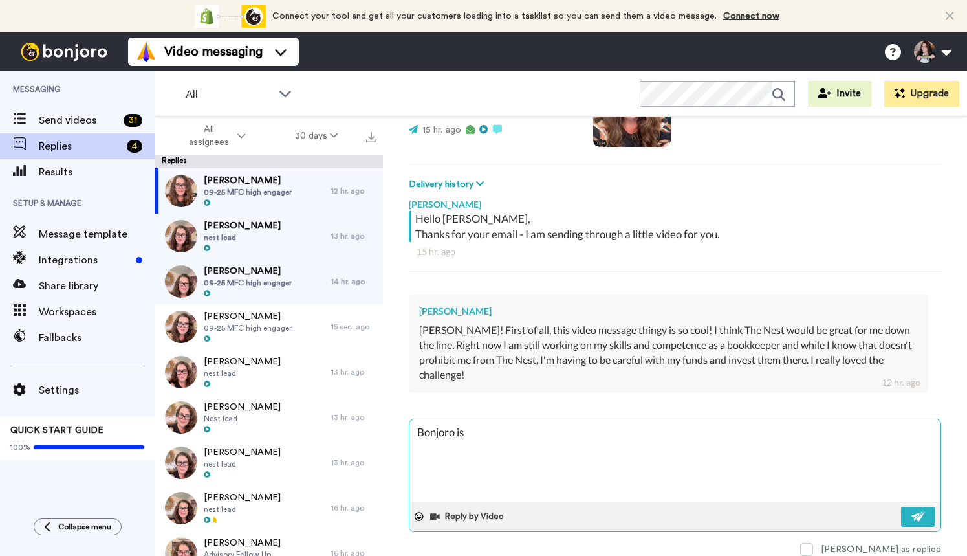
type textarea "Bonjoro is"
type textarea "x"
type textarea "Bonjoro is c"
type textarea "x"
type textarea "Bonjoro is co"
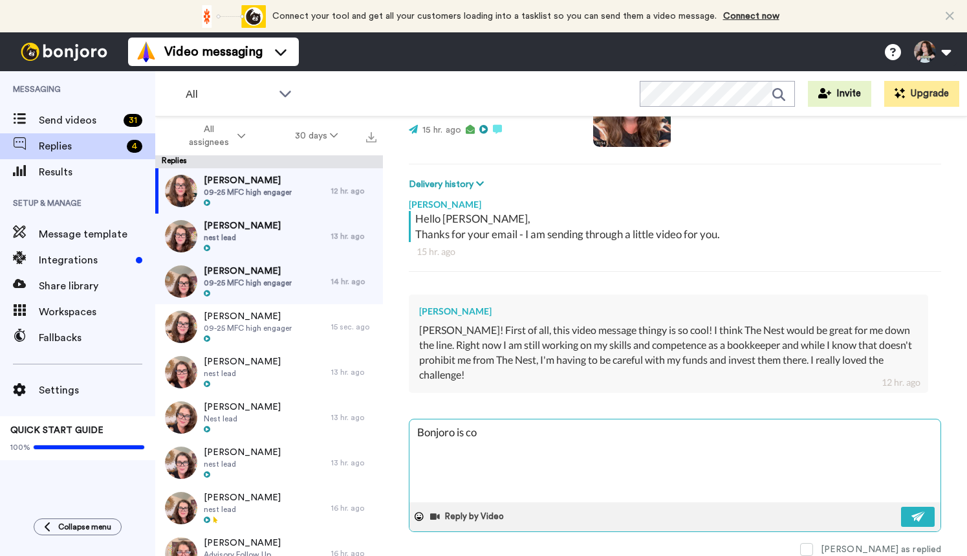
type textarea "x"
type textarea "Bonjoro is coo"
type textarea "x"
type textarea "Bonjoro is cool"
type textarea "x"
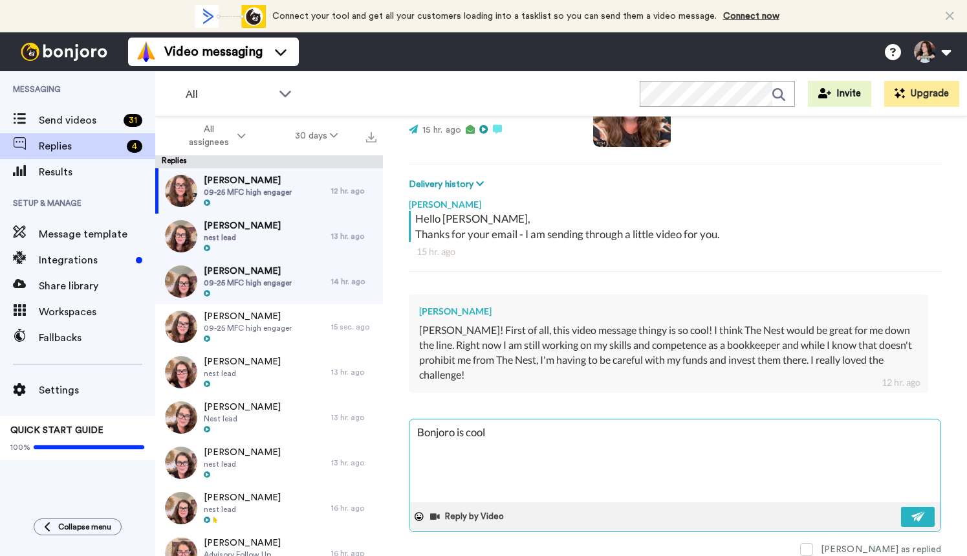
type textarea "Bonjoro is cool"
type textarea "x"
type textarea "Bonjoro is cool -"
type textarea "x"
type textarea "Bonjoro is cool - I"
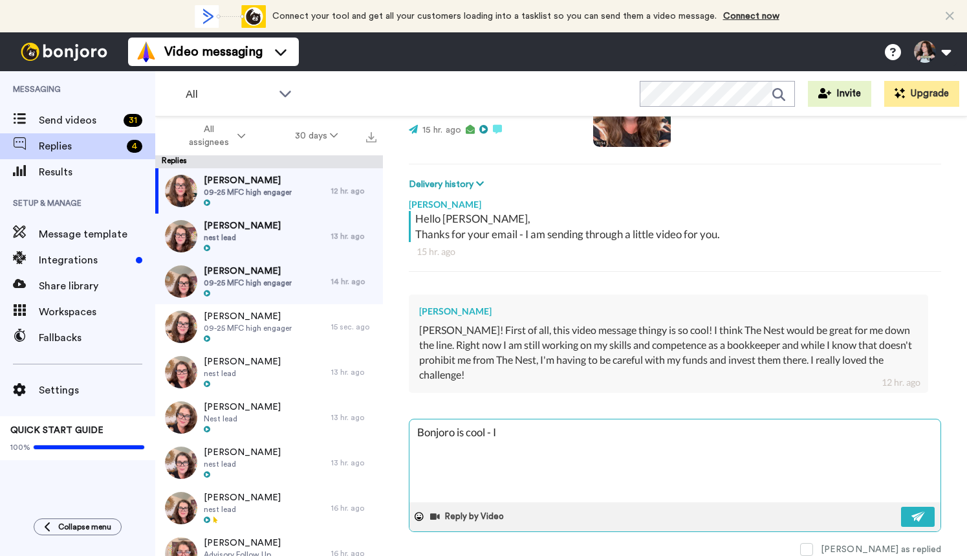
type textarea "x"
type textarea "Bonjoro is cool - I"
type textarea "x"
type textarea "Bonjoro is cool - I r"
type textarea "x"
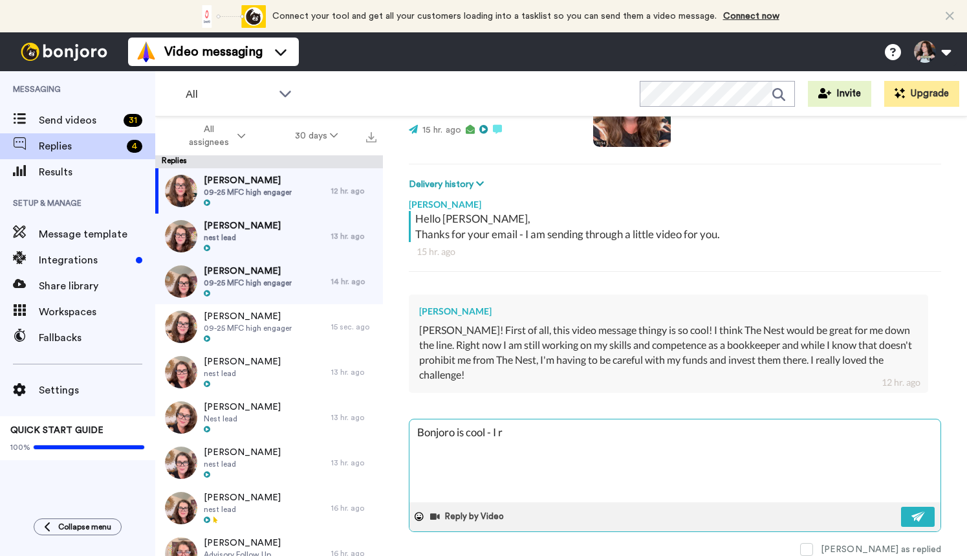
type textarea "Bonjoro is cool - I re"
type textarea "x"
type textarea "Bonjoro is cool - I rea"
type textarea "x"
type textarea "Bonjoro is cool - I real"
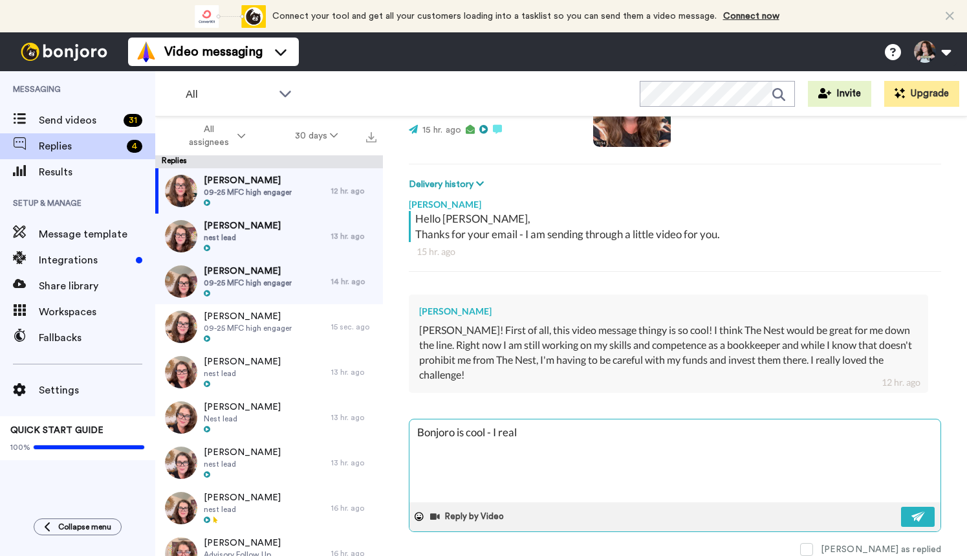
type textarea "x"
type textarea "Bonjoro is cool - I really"
type textarea "x"
type textarea "Bonjoro is cool - I really"
type textarea "x"
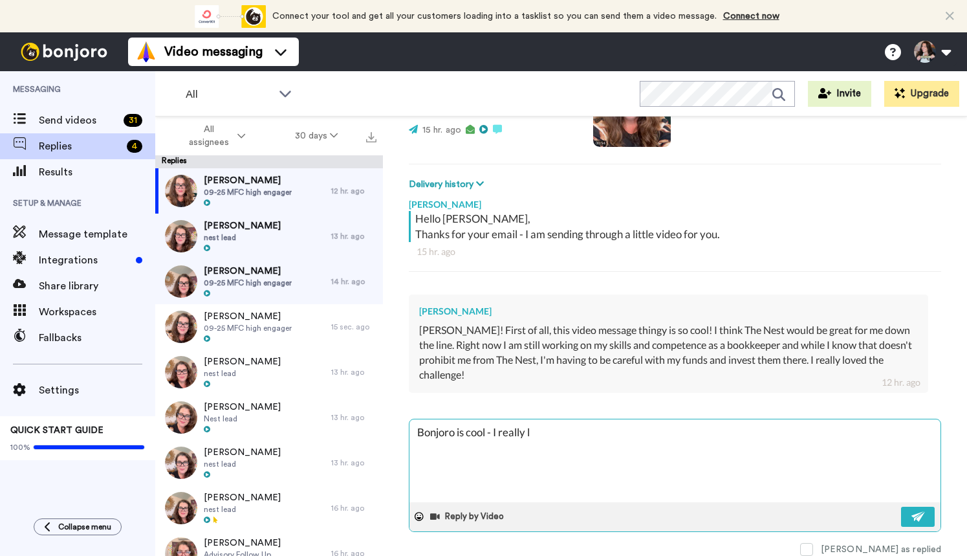
type textarea "Bonjoro is cool - I really li"
type textarea "x"
type textarea "Bonjoro is cool - I really like"
type textarea "x"
type textarea "Bonjoro is cool - I really like i"
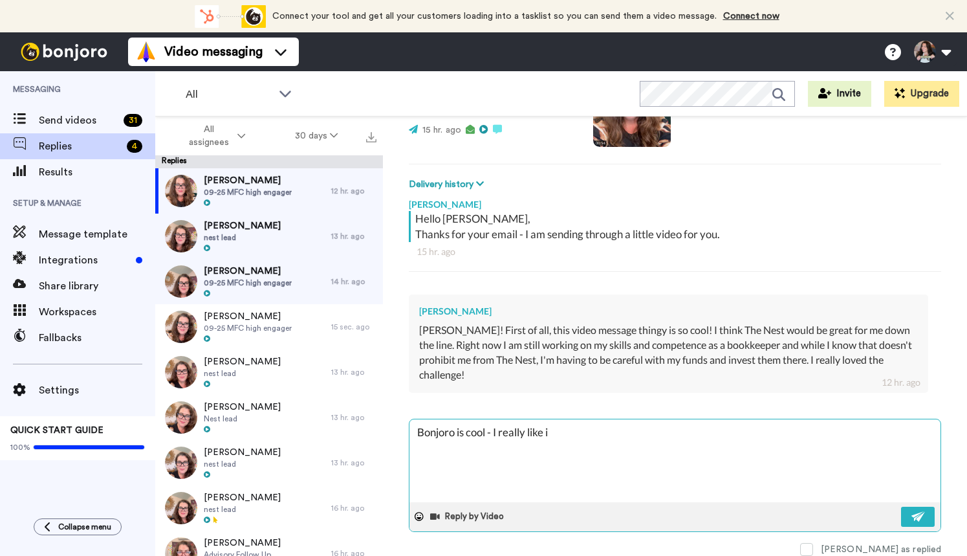
type textarea "x"
type textarea "Bonjoro is cool - I really like it"
type textarea "x"
type textarea "Bonjoro is cool - I really like it."
type textarea "x"
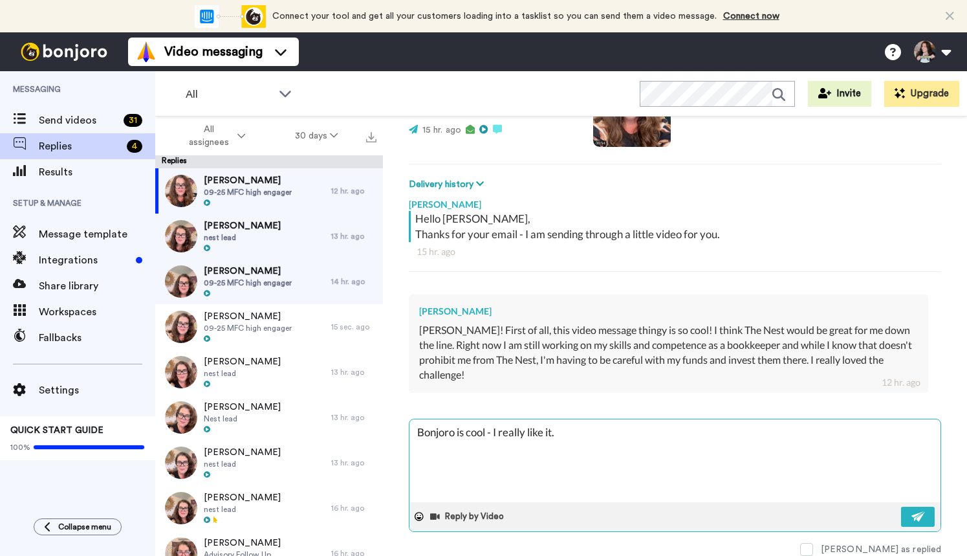
type textarea "Bonjoro is cool - I really like it. E"
type textarea "x"
type textarea "Bonjoro is cool - I really like it. Ev"
type textarea "x"
type textarea "Bonjoro is cool - I really like it. E"
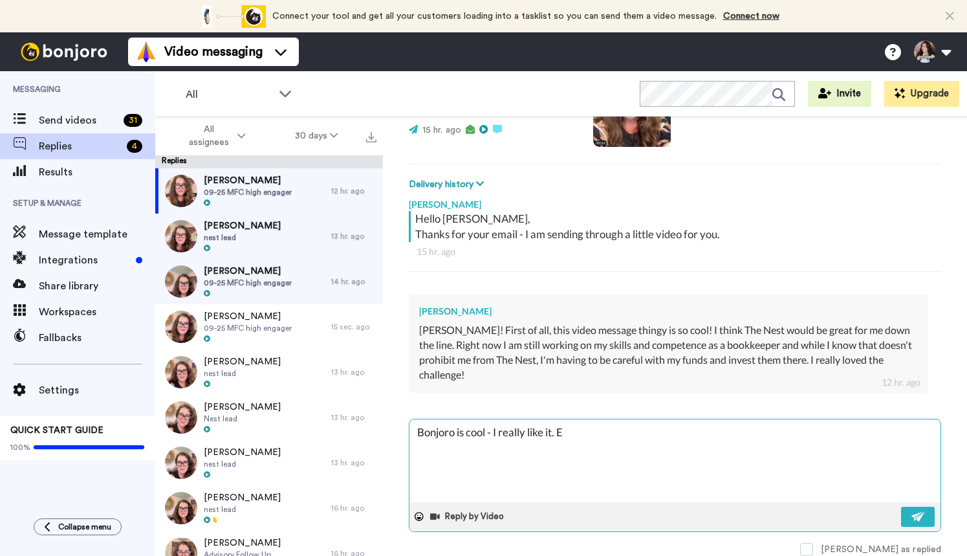
type textarea "x"
type textarea "Bonjoro is cool - I really like it."
type textarea "x"
type textarea "Bonjoro is cool - I really like it. T"
type textarea "x"
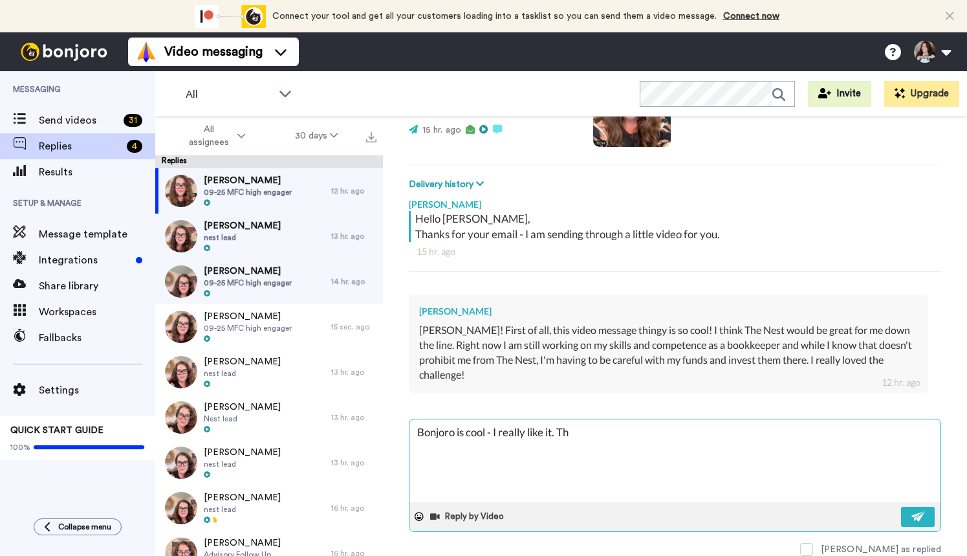
type textarea "Bonjoro is cool - I really like it. Tha"
type textarea "x"
type textarea "Bonjoro is cool - I really like it. Than"
type textarea "x"
type textarea "Bonjoro is cool - I really like it. Thanks"
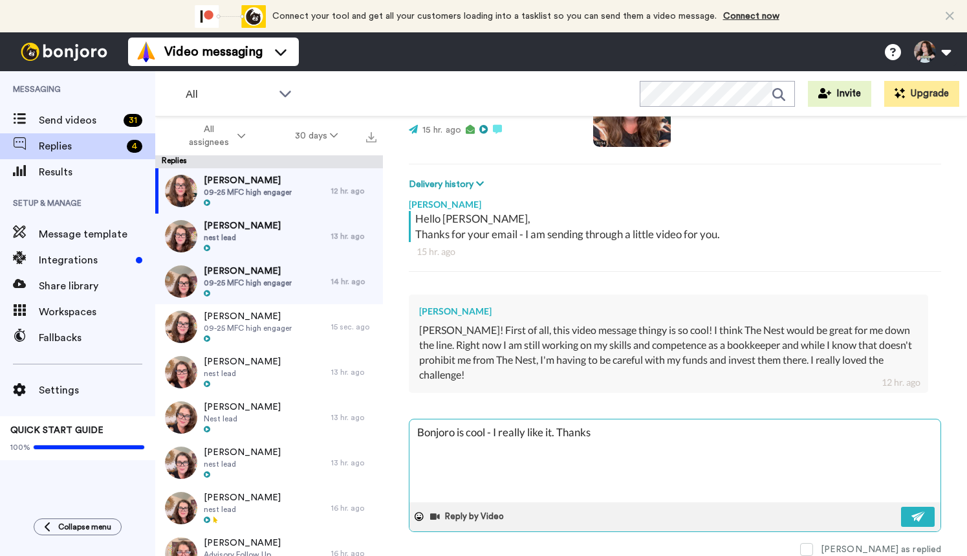
type textarea "x"
type textarea "Bonjoro is cool - I really like it. Thanks f"
type textarea "x"
type textarea "Bonjoro is cool - I really like it. Thanks for"
type textarea "x"
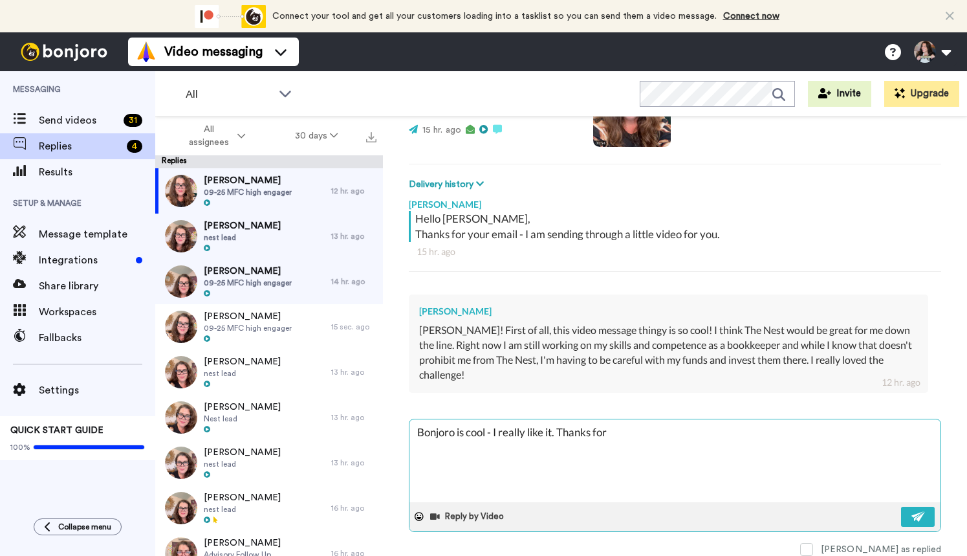
type textarea "Bonjoro is cool - I really like it. Thanks for"
type textarea "x"
type textarea "Bonjoro is cool - I really like it. Thanks for yo"
type textarea "x"
type textarea "Bonjoro is cool - I really like it. Thanks for you"
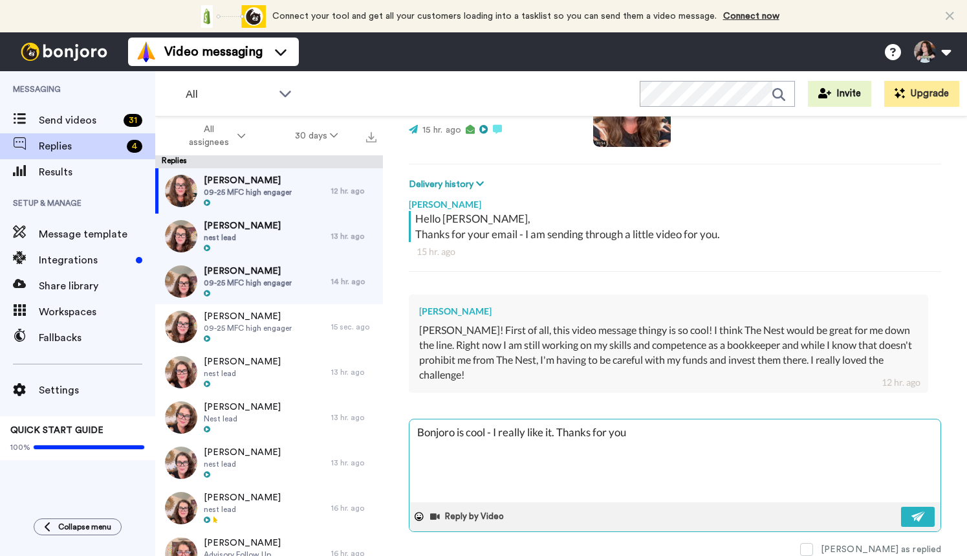
type textarea "x"
type textarea "Bonjoro is cool - I really like it. Thanks for your"
type textarea "x"
type textarea "Bonjoro is cool - I really like it. Thanks for your"
type textarea "x"
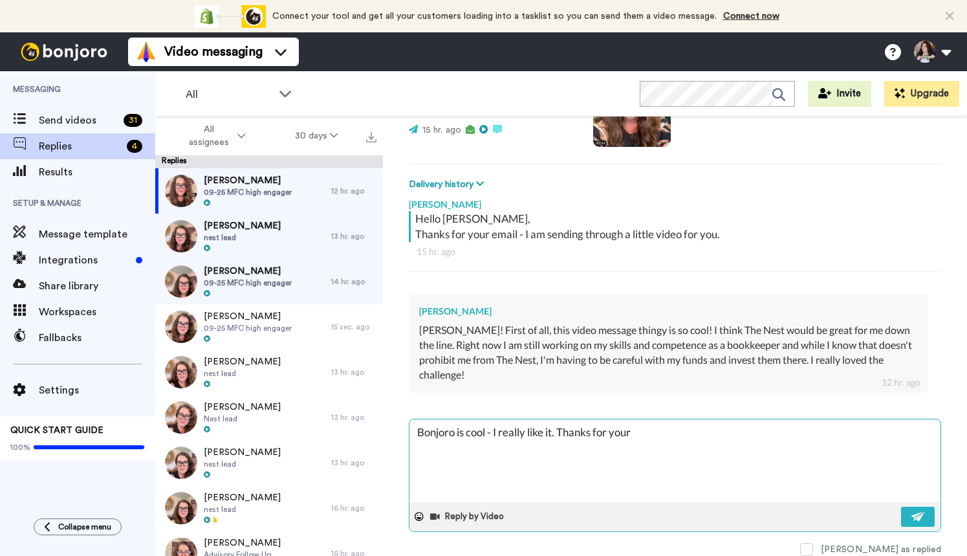
type textarea "Bonjoro is cool - I really like it. Thanks for your n"
type textarea "x"
type textarea "Bonjoro is cool - I really like it. Thanks for your no"
type textarea "x"
type textarea "Bonjoro is cool - I really like it. Thanks for your note"
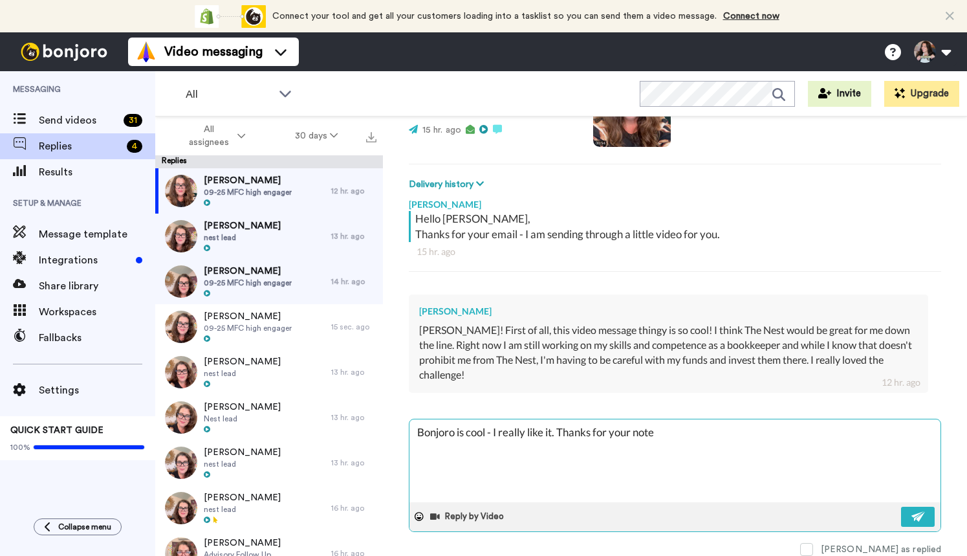
type textarea "x"
type textarea "Bonjoro is cool - I really like it. Thanks for your note -"
type textarea "x"
type textarea "Bonjoro is cool - I really like it. Thanks for your note -"
type textarea "x"
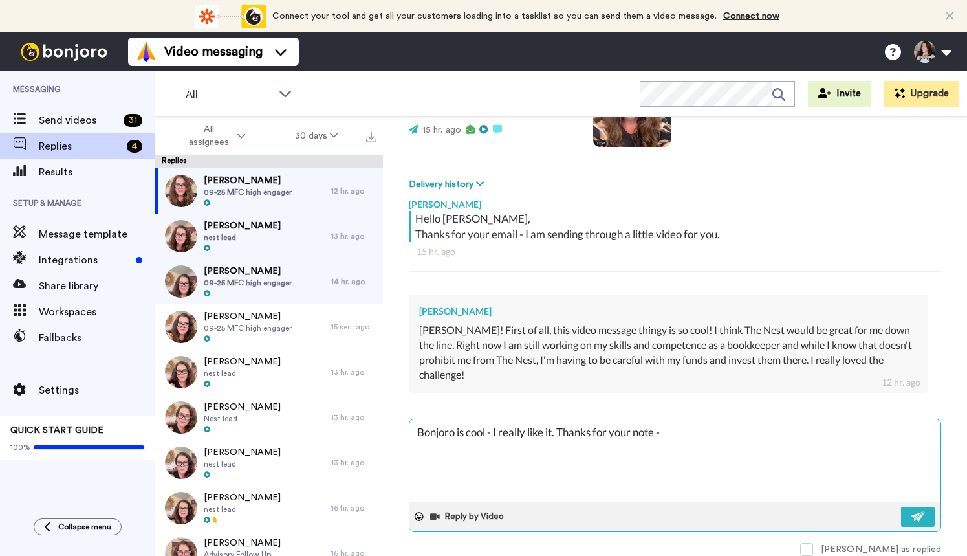
type textarea "Bonjoro is cool - I really like it. Thanks for your note - h"
type textarea "x"
type textarea "Bonjoro is cool - I really like it. Thanks for your note - he"
type textarea "x"
type textarea "Bonjoro is cool - I really like it. Thanks for your note - he"
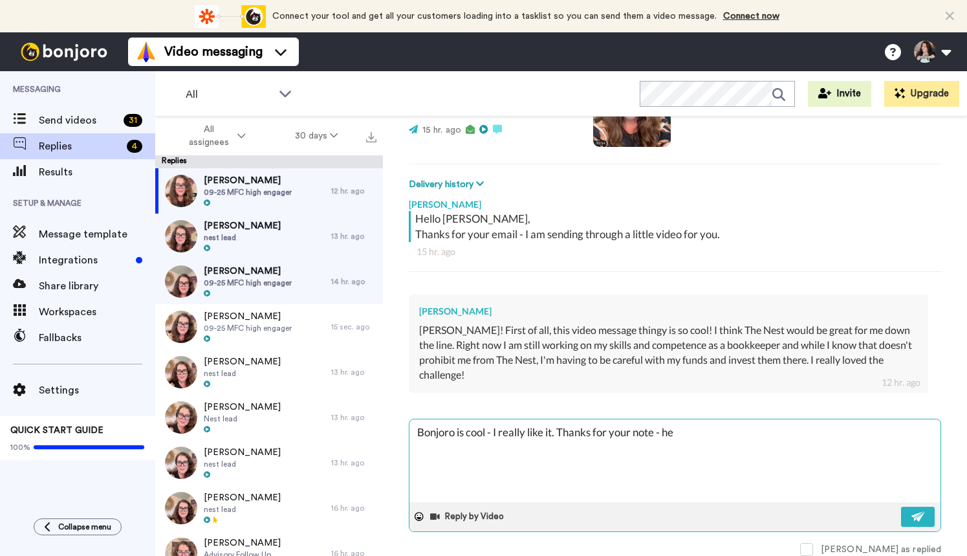
type textarea "x"
type textarea "Bonjoro is cool - I really like it. Thanks for your note - he i"
type textarea "x"
type textarea "Bonjoro is cool - I really like it. Thanks for your note - he is"
type textarea "x"
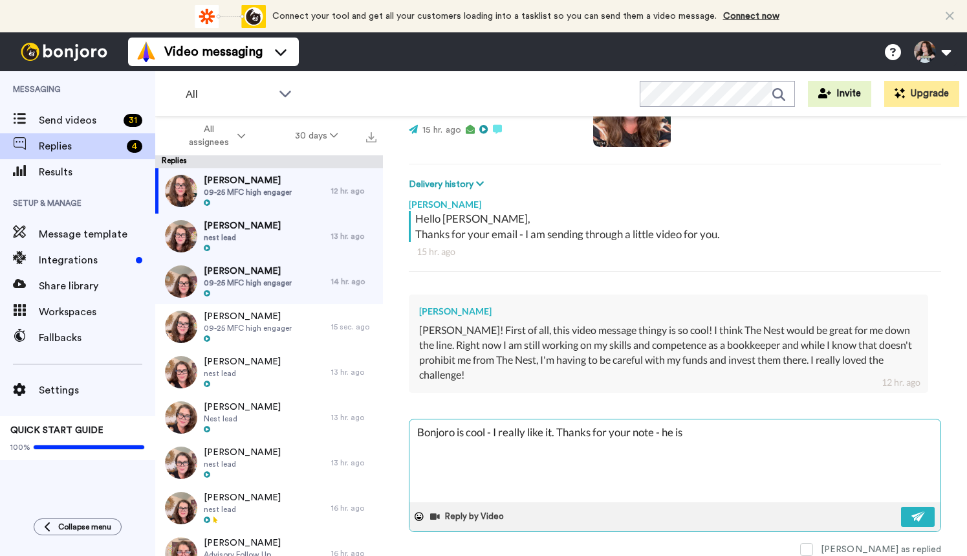
type textarea "Bonjoro is cool - I really like it. Thanks for your note - he is"
type textarea "x"
type textarea "Bonjoro is cool - I really like it. Thanks for your note - he is t"
type textarea "x"
type textarea "Bonjoro is cool - I really like it. Thanks for your note - he is the"
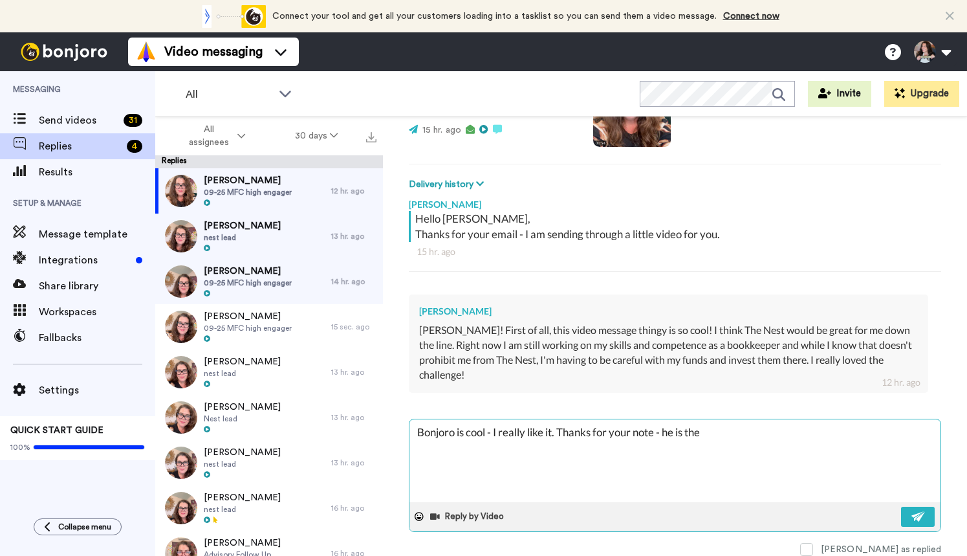
type textarea "x"
type textarea "Bonjoro is cool - I really like it. Thanks for your note - he is the"
type textarea "x"
type textarea "Bonjoro is cool - I really like it. Thanks for your note - he is the o"
type textarea "x"
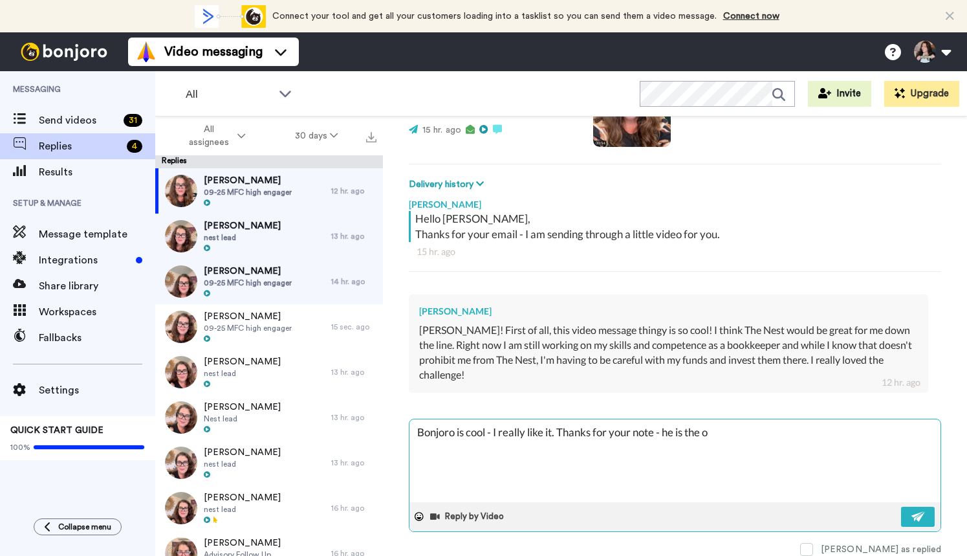
type textarea "Bonjoro is cool - I really like it. Thanks for your note - he is the on"
type textarea "x"
type textarea "Bonjoro is cool - I really like it. Thanks for your note - he is the onl"
type textarea "x"
type textarea "Bonjoro is cool - I really like it. Thanks for your note - he is the only"
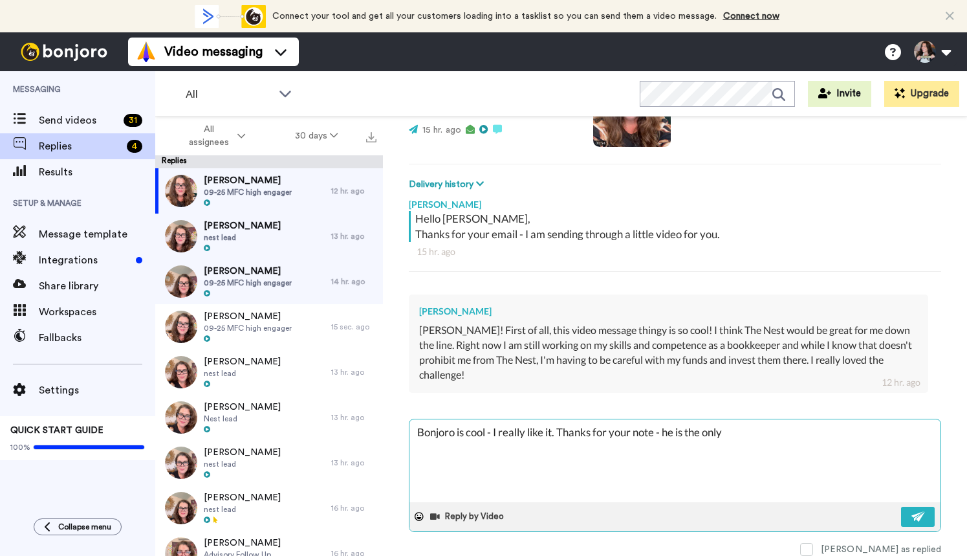
type textarea "x"
type textarea "Bonjoro is cool - I really like it. Thanks for your note - he is the only"
type textarea "x"
type textarea "Bonjoro is cool - I really like it. Thanks for your note - he is the only t"
type textarea "x"
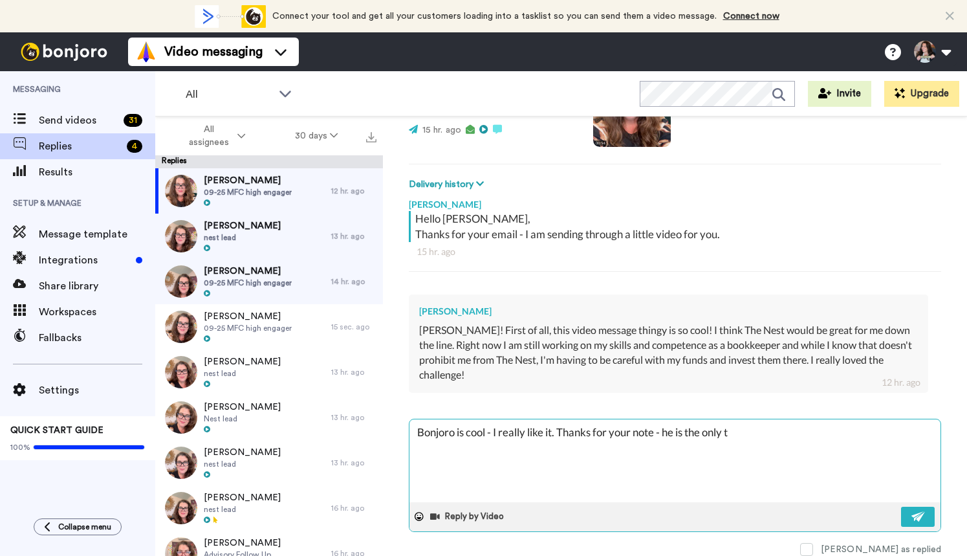
type textarea "Bonjoro is cool - I really like it. Thanks for your note - he is the only th"
type textarea "x"
type textarea "Bonjoro is cool - I really like it. Thanks for your note - he is the only thi"
type textarea "x"
type textarea "Bonjoro is cool - I really like it. Thanks for your note - he is the only thin"
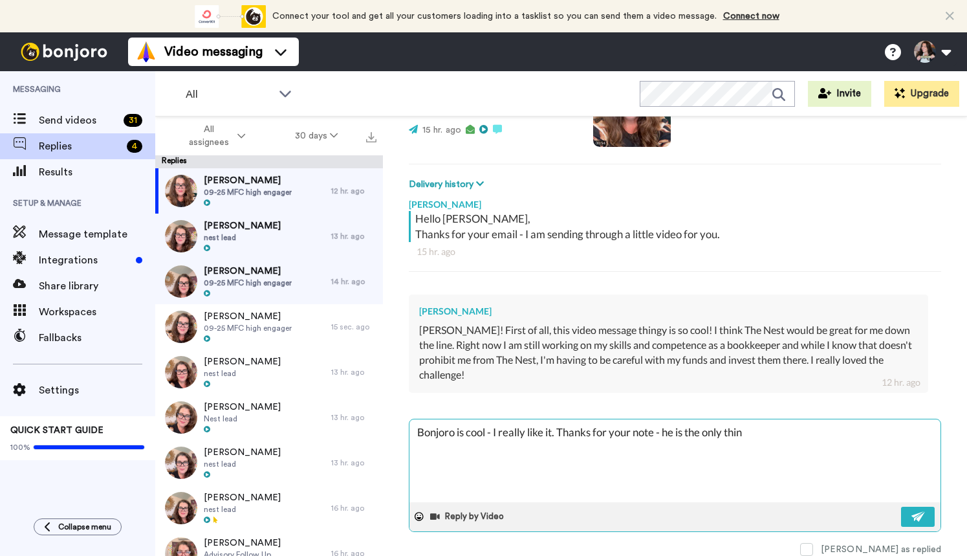
type textarea "x"
type textarea "Bonjoro is cool - I really like it. Thanks for your note - he is the only thing"
type textarea "x"
type textarea "Bonjoro is cool - I really like it. Thanks for your note - he is the only thing"
type textarea "x"
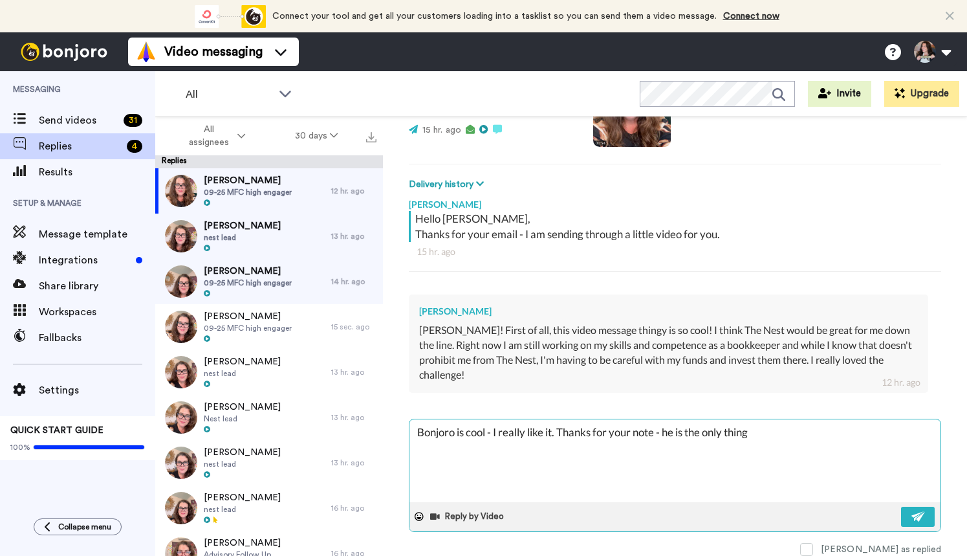
type textarea "Bonjoro is cool - I really like it. Thanks for your note - he is the only thing…"
type textarea "x"
type textarea "Bonjoro is cool - I really like it. Thanks for your note - he is the only thing…"
type textarea "x"
type textarea "Bonjoro is cool - I really like it. Thanks for your note - he is the only thing…"
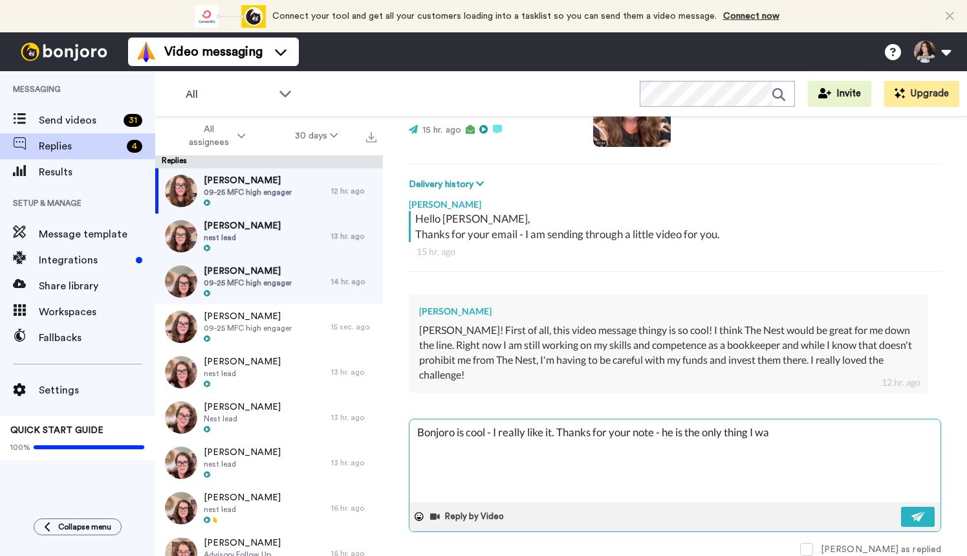
type textarea "x"
type textarea "Bonjoro is cool - I really like it. Thanks for your note - he is the only thing…"
type textarea "x"
type textarea "Bonjoro is cool - I really like it. Thanks for your note - he is the only thing…"
type textarea "x"
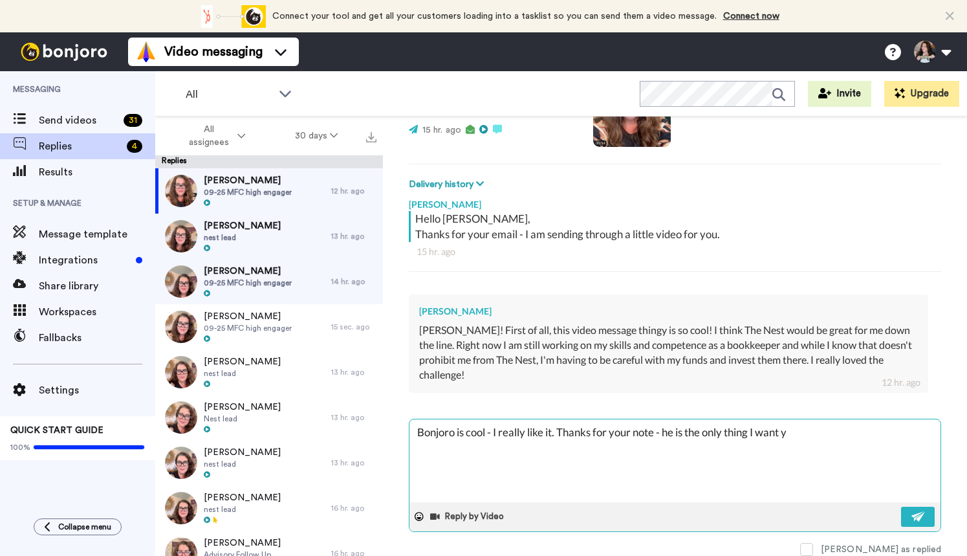
type textarea "Bonjoro is cool - I really like it. Thanks for your note - he is the only thing…"
type textarea "x"
type textarea "Bonjoro is cool - I really like it. Thanks for your note - he is the only thing…"
type textarea "x"
type textarea "Bonjoro is cool - I really like it. Thanks for your note - he is the only thing…"
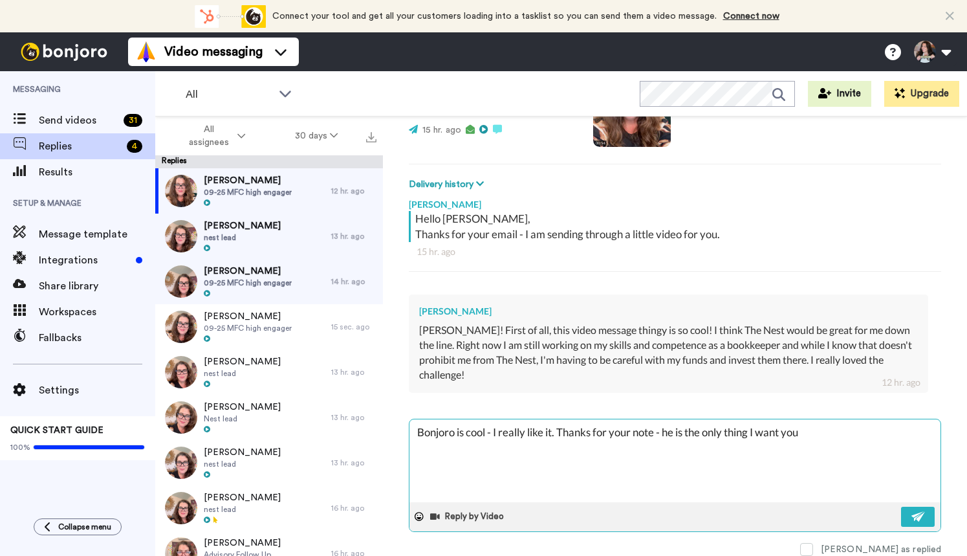
type textarea "x"
type textarea "Bonjoro is cool - I really like it. Thanks for your note - he is the only thing…"
type textarea "x"
type textarea "Bonjoro is cool - I really like it. Thanks for your note - he is the only thing…"
type textarea "x"
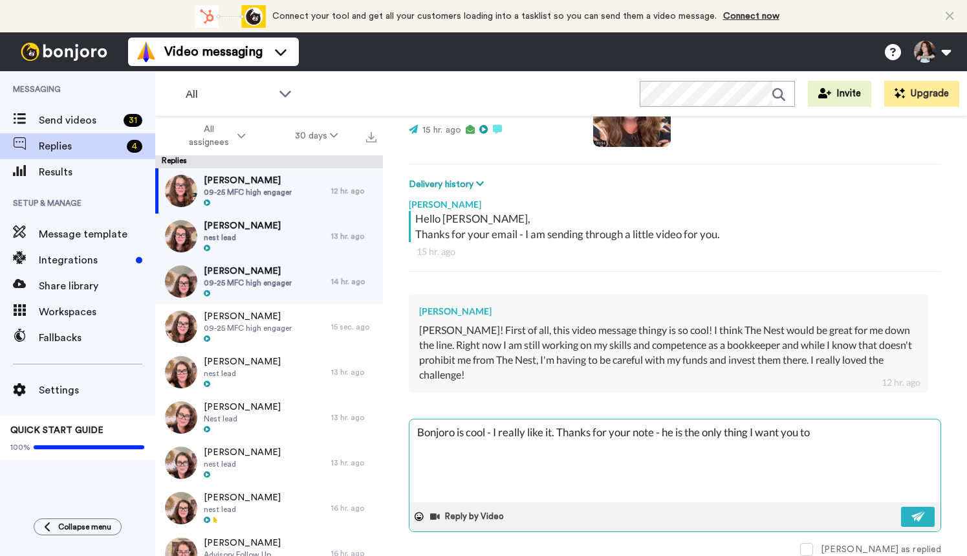
type textarea "Bonjoro is cool - I really like it. Thanks for your note - he is the only thing…"
type textarea "x"
type textarea "Bonjoro is cool - I really like it. Thanks for your note - he is the only thing…"
type textarea "x"
type textarea "Bonjoro is cool - I really like it. Thanks for your note - he is the only thing…"
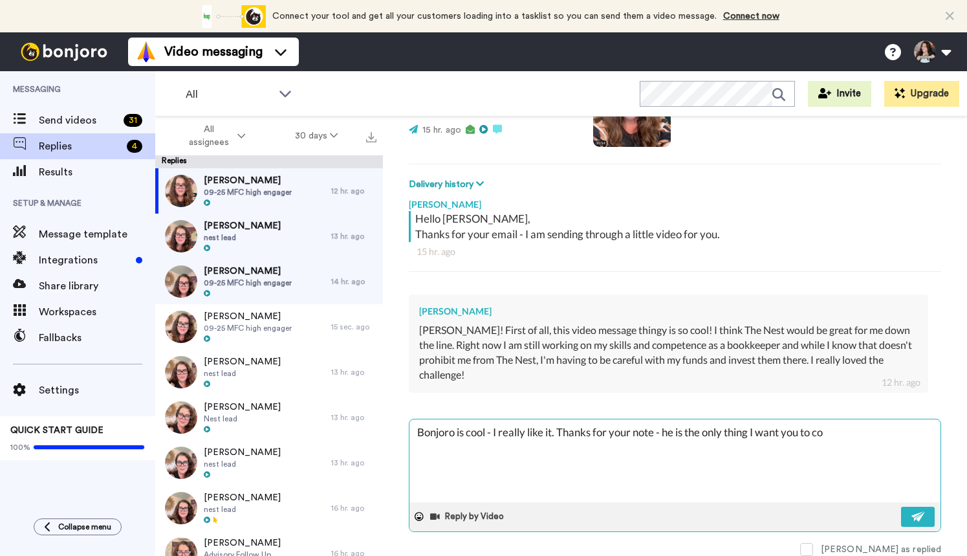
type textarea "x"
type textarea "Bonjoro is cool - I really like it. Thanks for your note - he is the only thing…"
type textarea "x"
type textarea "Bonjoro is cool - I really like it. Thanks for your note - he is the only thing…"
type textarea "x"
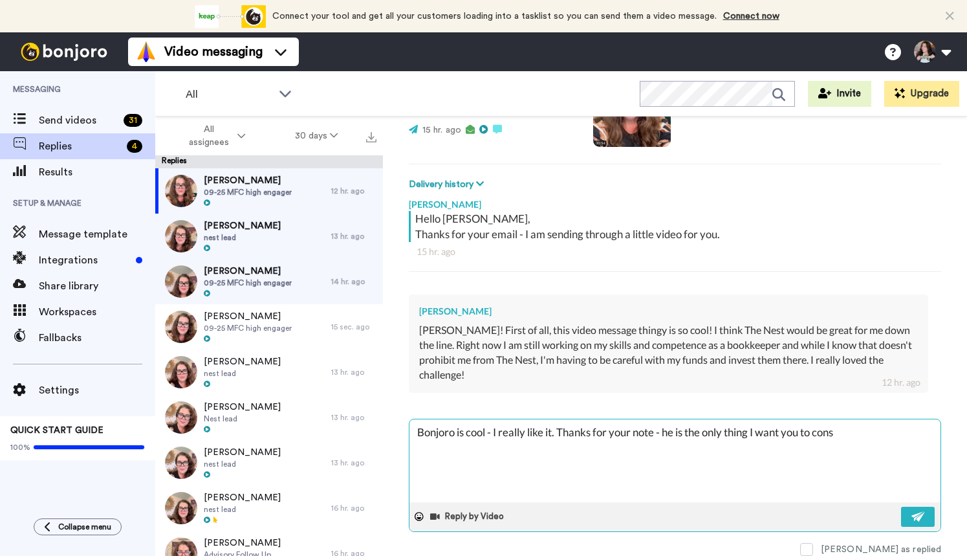
type textarea "Bonjoro is cool - I really like it. Thanks for your note - he is the only thing…"
type textarea "x"
type textarea "Bonjoro is cool - I really like it. Thanks for your note - he is the only thing…"
type textarea "x"
type textarea "Bonjoro is cool - I really like it. Thanks for your note - he is the only thing…"
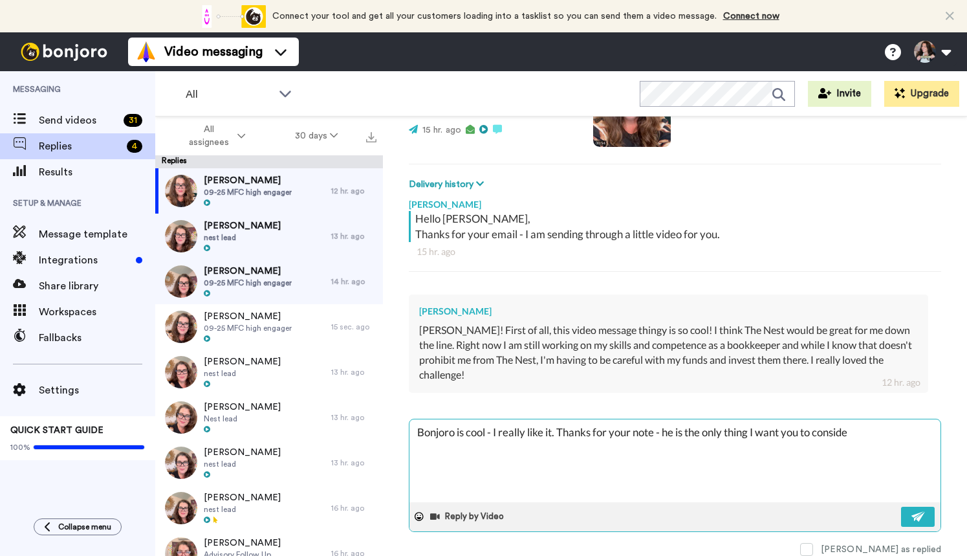
type textarea "x"
type textarea "Bonjoro is cool - I really like it. Thanks for your note - he is the only thing…"
type textarea "x"
type textarea "Bonjoro is cool - I really like it. Thanks for your note - he is the only thing…"
type textarea "x"
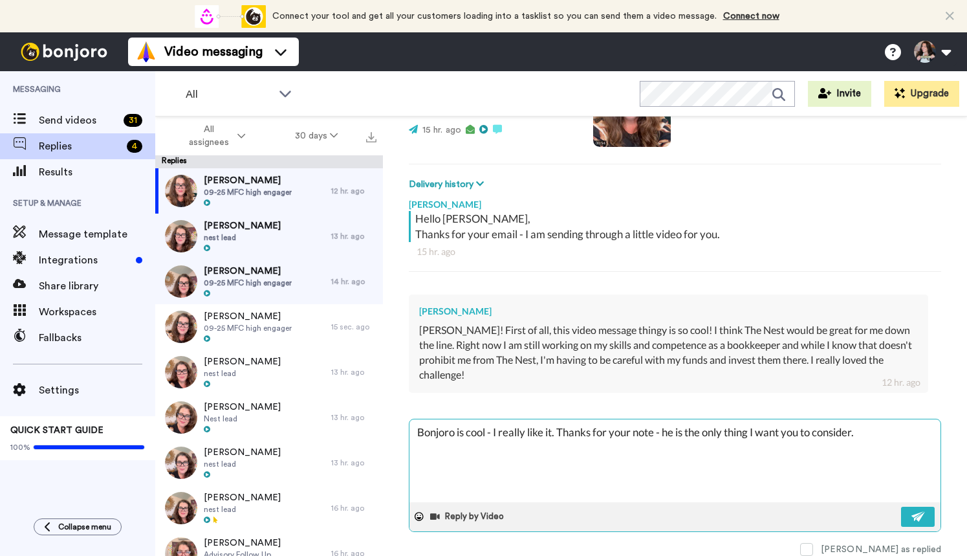
type textarea "Bonjoro is cool - I really like it. Thanks for your note - he is the only thing…"
type textarea "x"
type textarea "Bonjoro is cool - I really like it. Thanks for your note - he is the only thing…"
type textarea "x"
type textarea "Bonjoro is cool - I really like it. Thanks for your note - he is the only thing…"
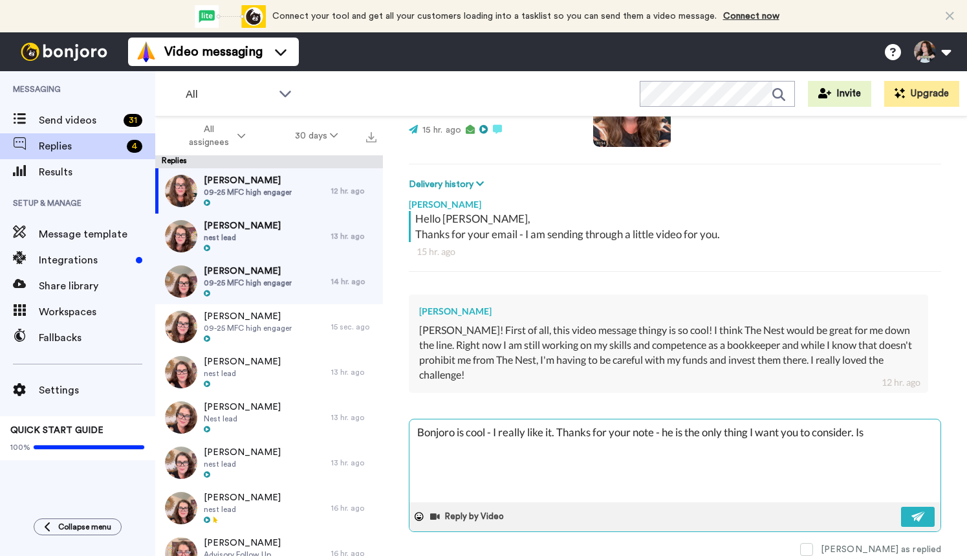
type textarea "x"
type textarea "Bonjoro is cool - I really like it. Thanks for your note - he is the only thing…"
type textarea "x"
type textarea "Bonjoro is cool - I really like it. Thanks for your note - he is the only thing…"
type textarea "x"
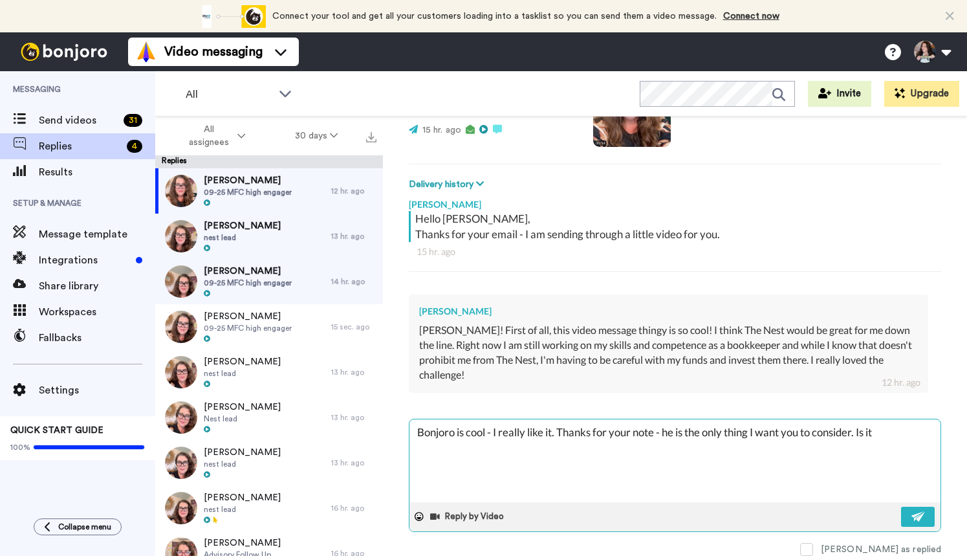
type textarea "Bonjoro is cool - I really like it. Thanks for your note - he is the only thing…"
type textarea "x"
type textarea "Bonjoro is cool - I really like it. Thanks for your note - he is the only thing…"
type textarea "x"
type textarea "Bonjoro is cool - I really like it. Thanks for your note - he is the only thing…"
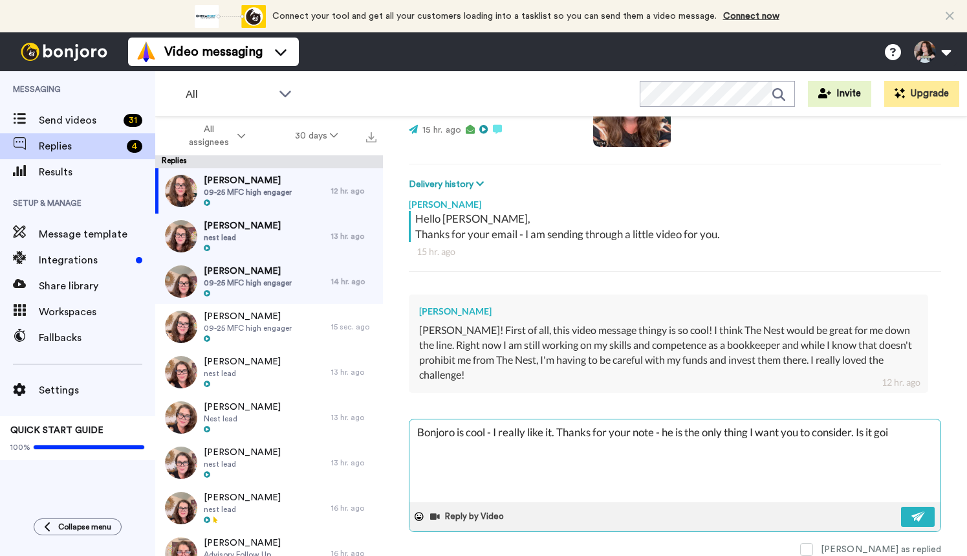
type textarea "x"
type textarea "Bonjoro is cool - I really like it. Thanks for your note - he is the only thing…"
type textarea "x"
type textarea "Bonjoro is cool - I really like it. Thanks for your note - he is the only thing…"
type textarea "x"
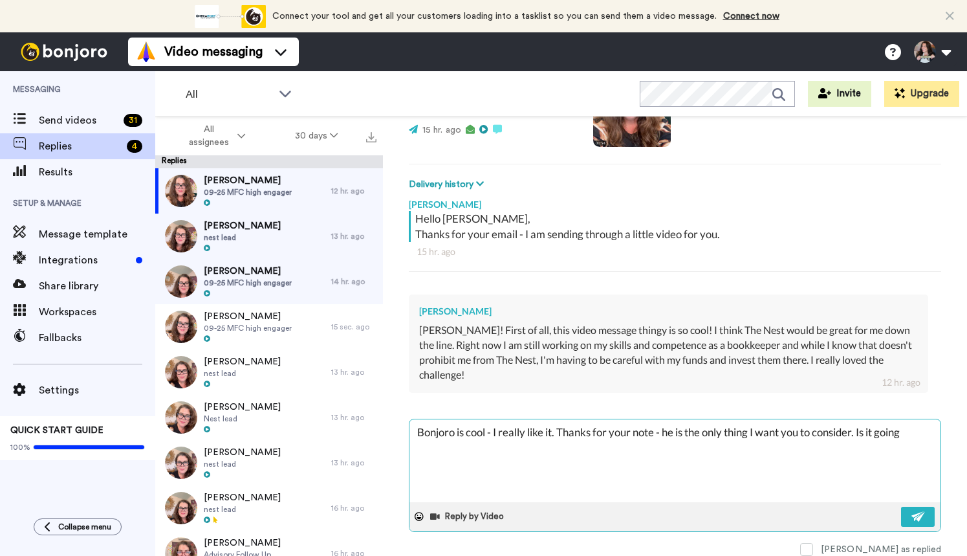
type textarea "Bonjoro is cool - I really like it. Thanks for your note - he is the only thing…"
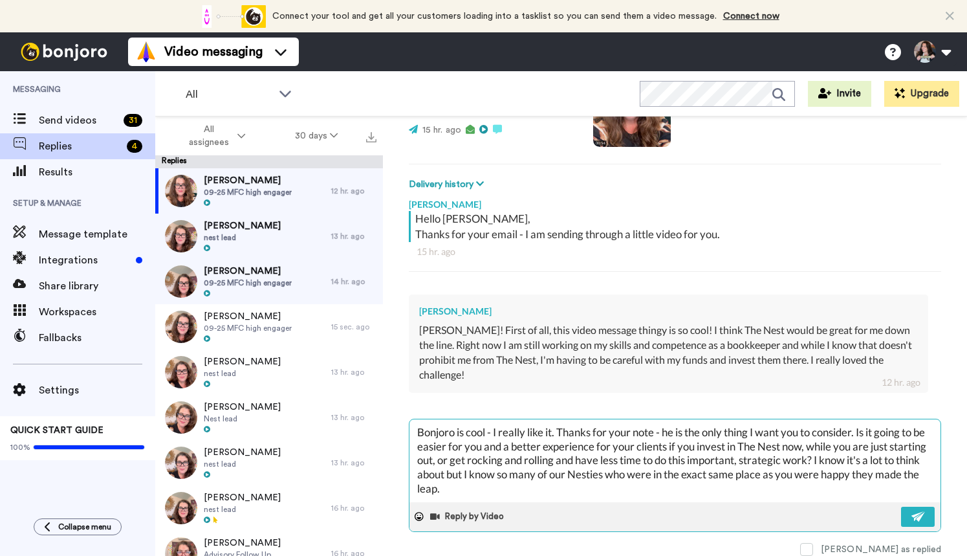
drag, startPoint x: 667, startPoint y: 435, endPoint x: 698, endPoint y: 425, distance: 32.7
click at [676, 432] on textarea "Bonjoro is cool - I really like it. Thanks for your note - he is the only thing…" at bounding box center [674, 460] width 531 height 83
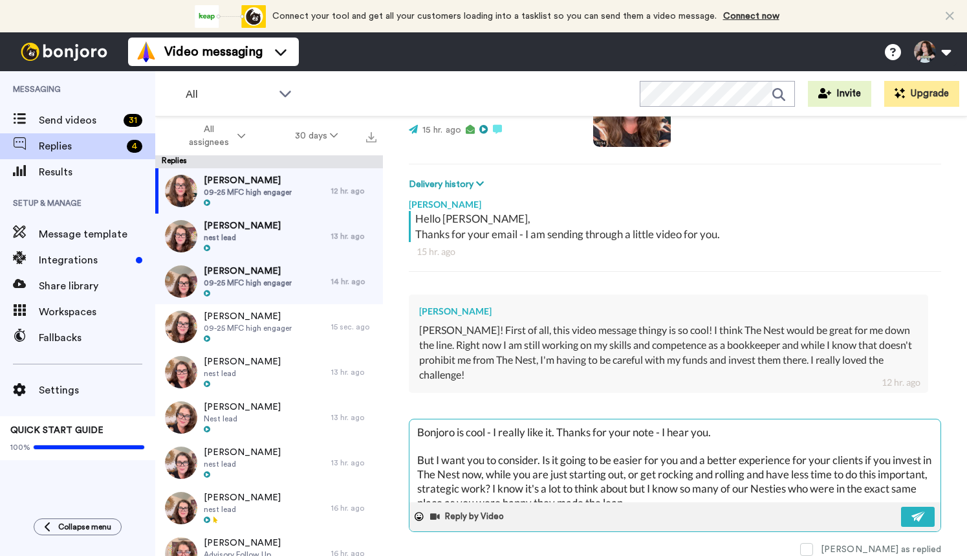
drag, startPoint x: 546, startPoint y: 459, endPoint x: 565, endPoint y: 448, distance: 21.4
click at [546, 459] on textarea "Bonjoro is cool - I really like it. Thanks for your note - I hear you. But I wa…" at bounding box center [674, 460] width 531 height 83
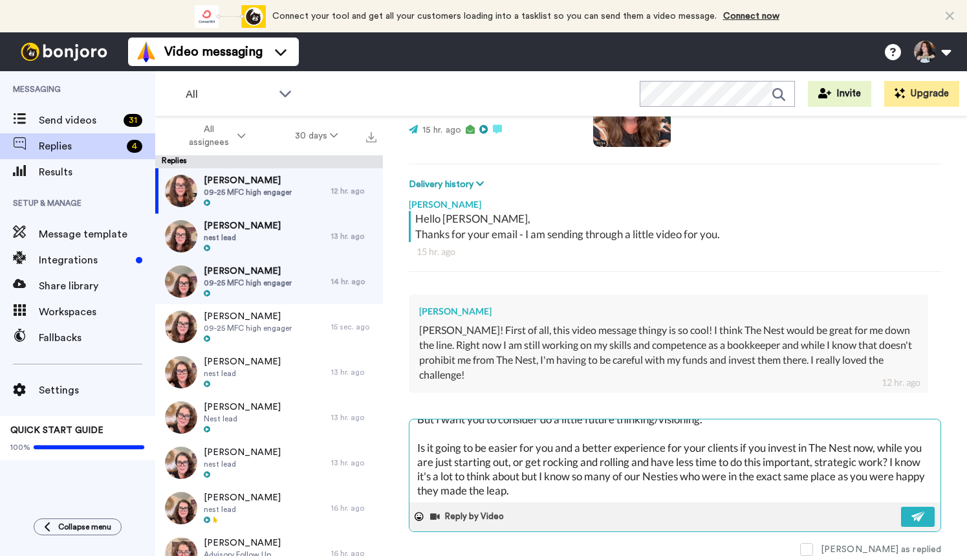
scroll to position [41, 0]
click at [885, 454] on textarea "Bonjoro is cool - I really like it. Thanks for your note - I hear you. But I wa…" at bounding box center [674, 460] width 531 height 83
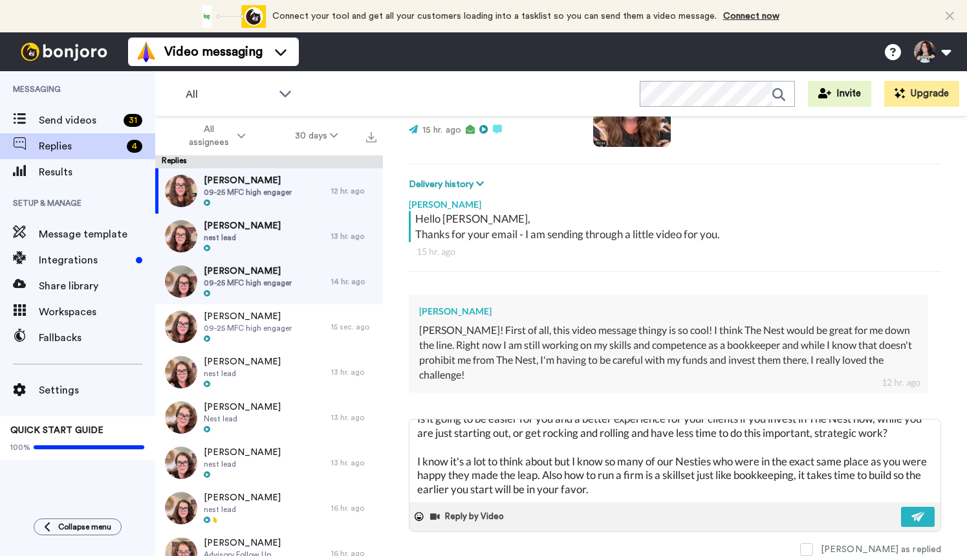
scroll to position [92, 0]
